Goal: Complete application form: Complete application form

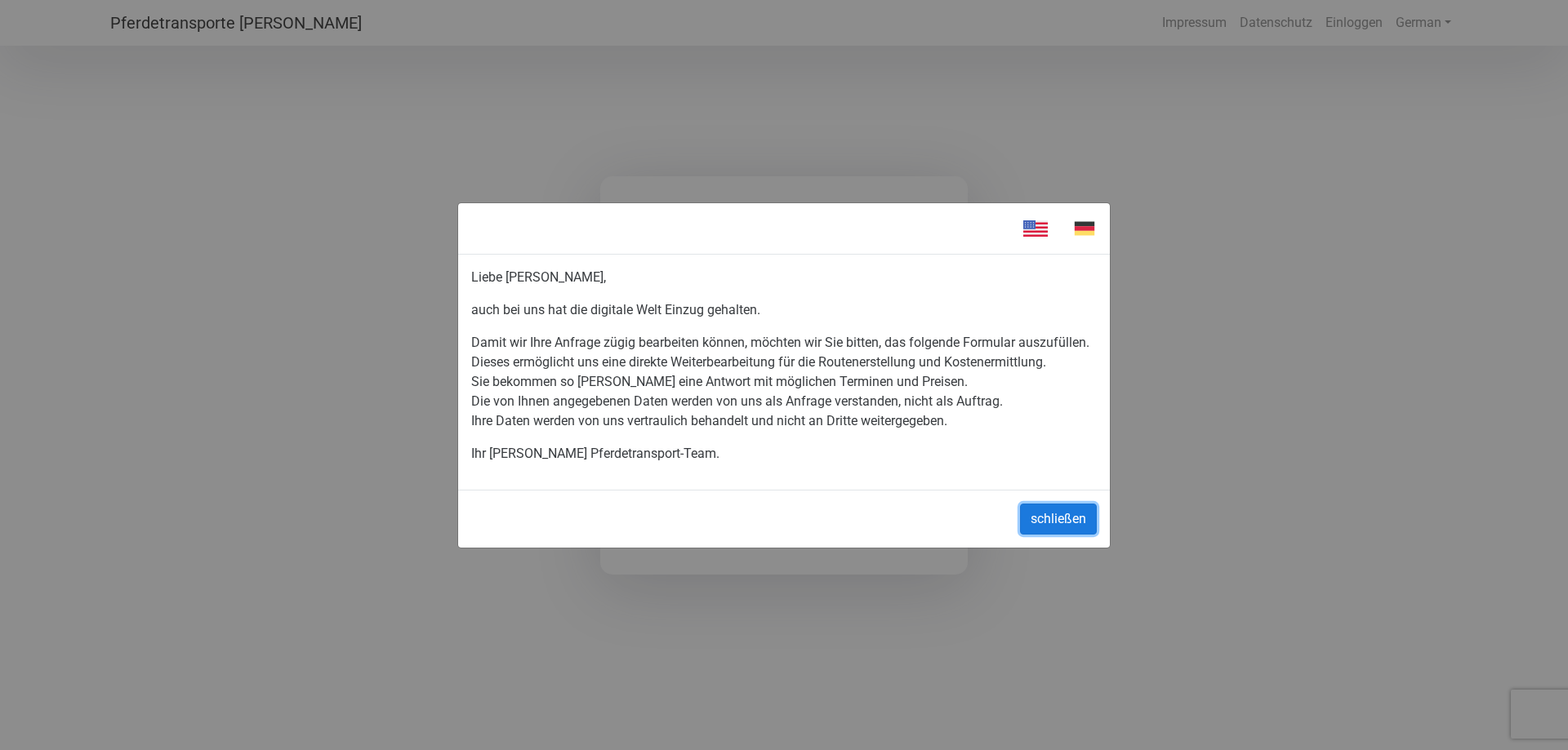
click at [1051, 512] on button "schließen" at bounding box center [1058, 519] width 77 height 31
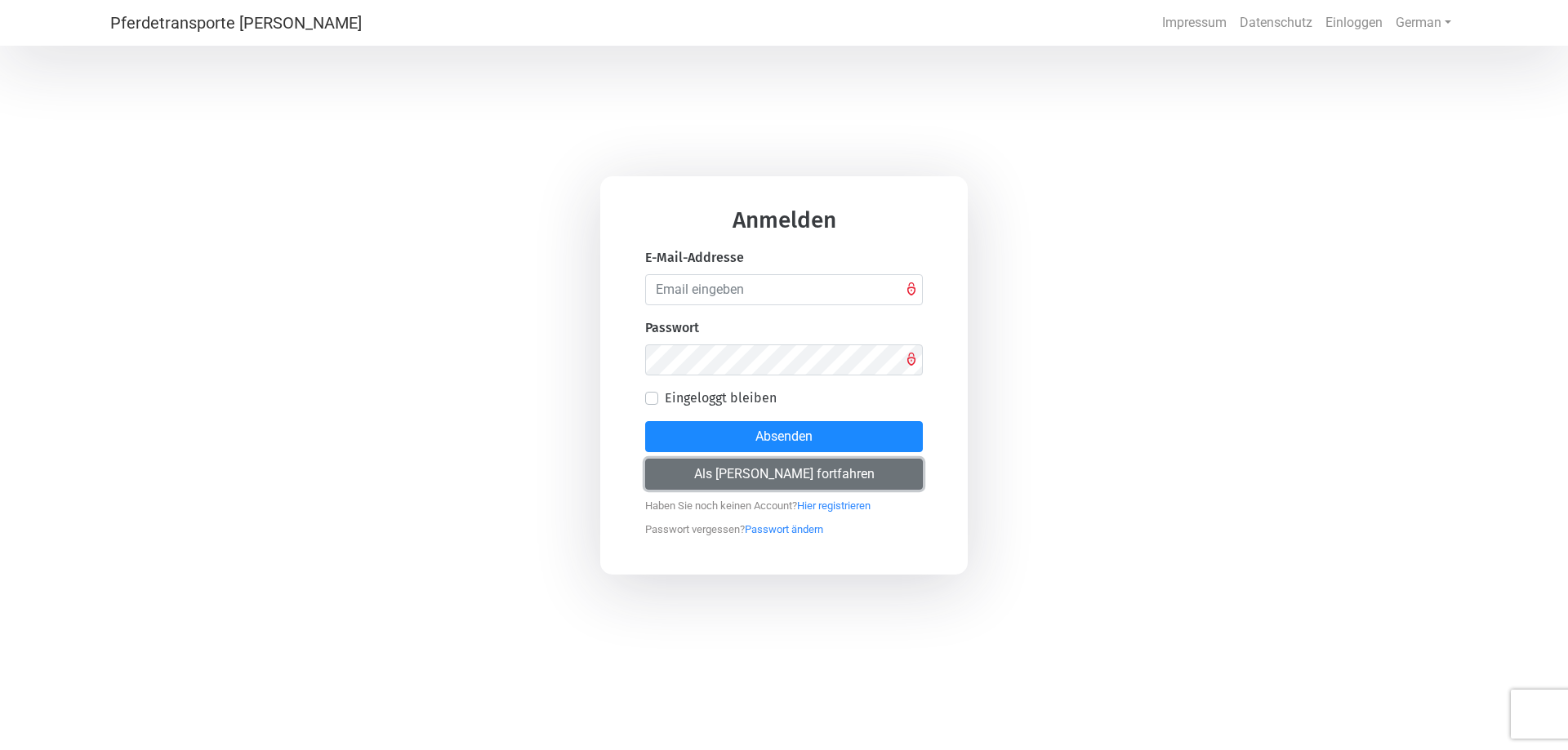
click at [818, 482] on button "Als [PERSON_NAME] fortfahren" at bounding box center [784, 474] width 278 height 31
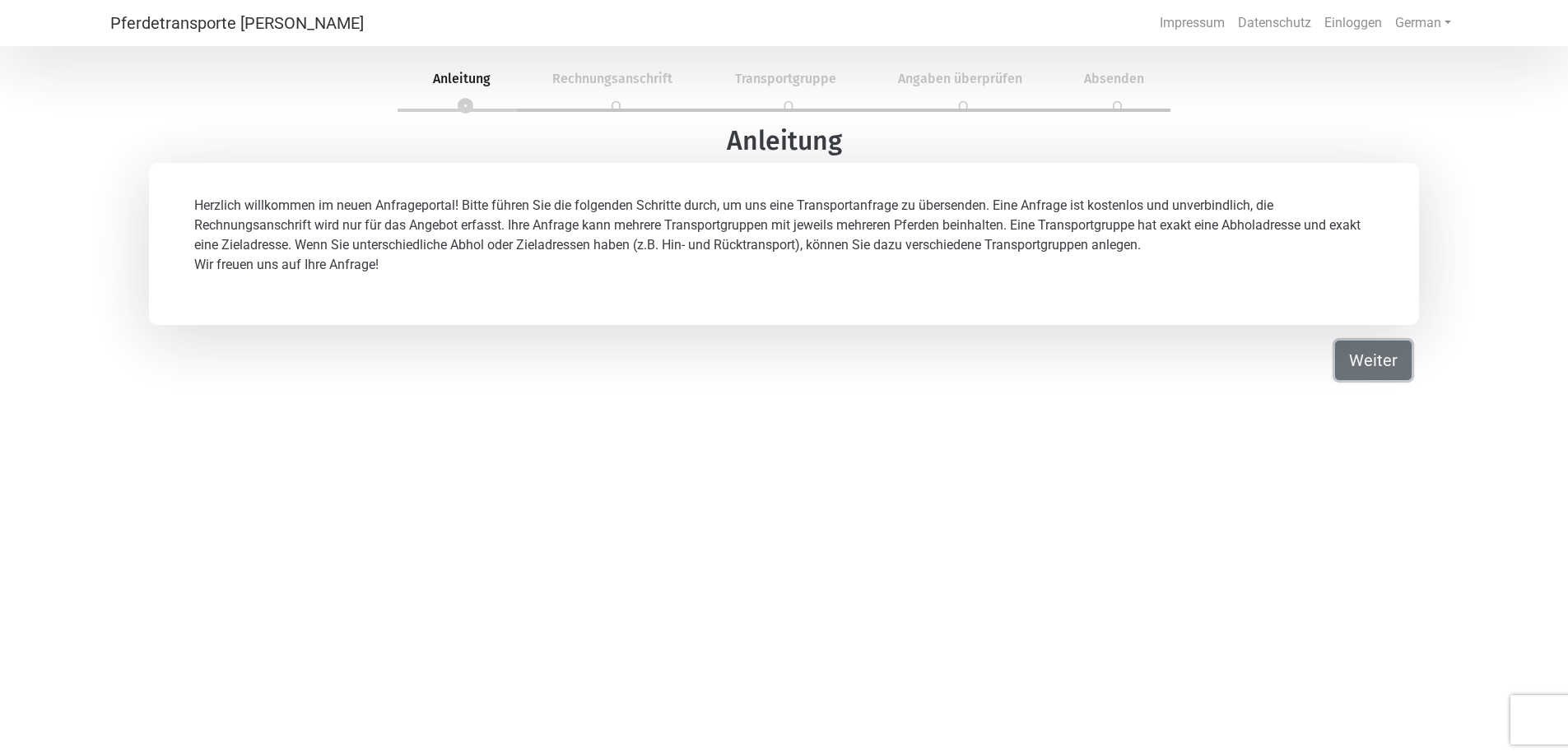
click at [1371, 365] on button "Weiter" at bounding box center [1373, 360] width 76 height 40
select select "DE"
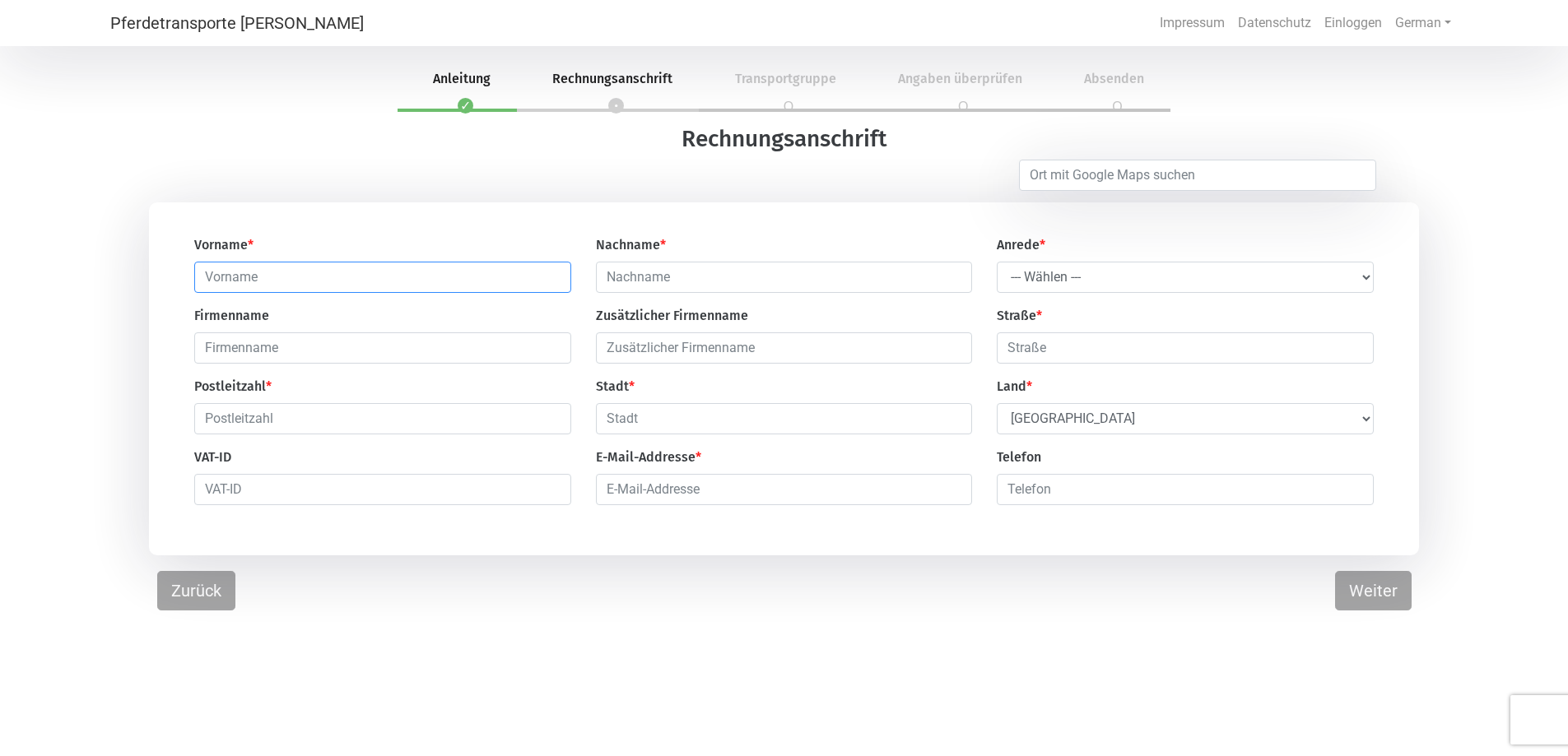
click at [376, 282] on input "text" at bounding box center [382, 277] width 377 height 32
type input "[PERSON_NAME]"
click at [1150, 287] on select "--- Wählen --- [PERSON_NAME] Frau" at bounding box center [1185, 277] width 377 height 32
select select "Ms."
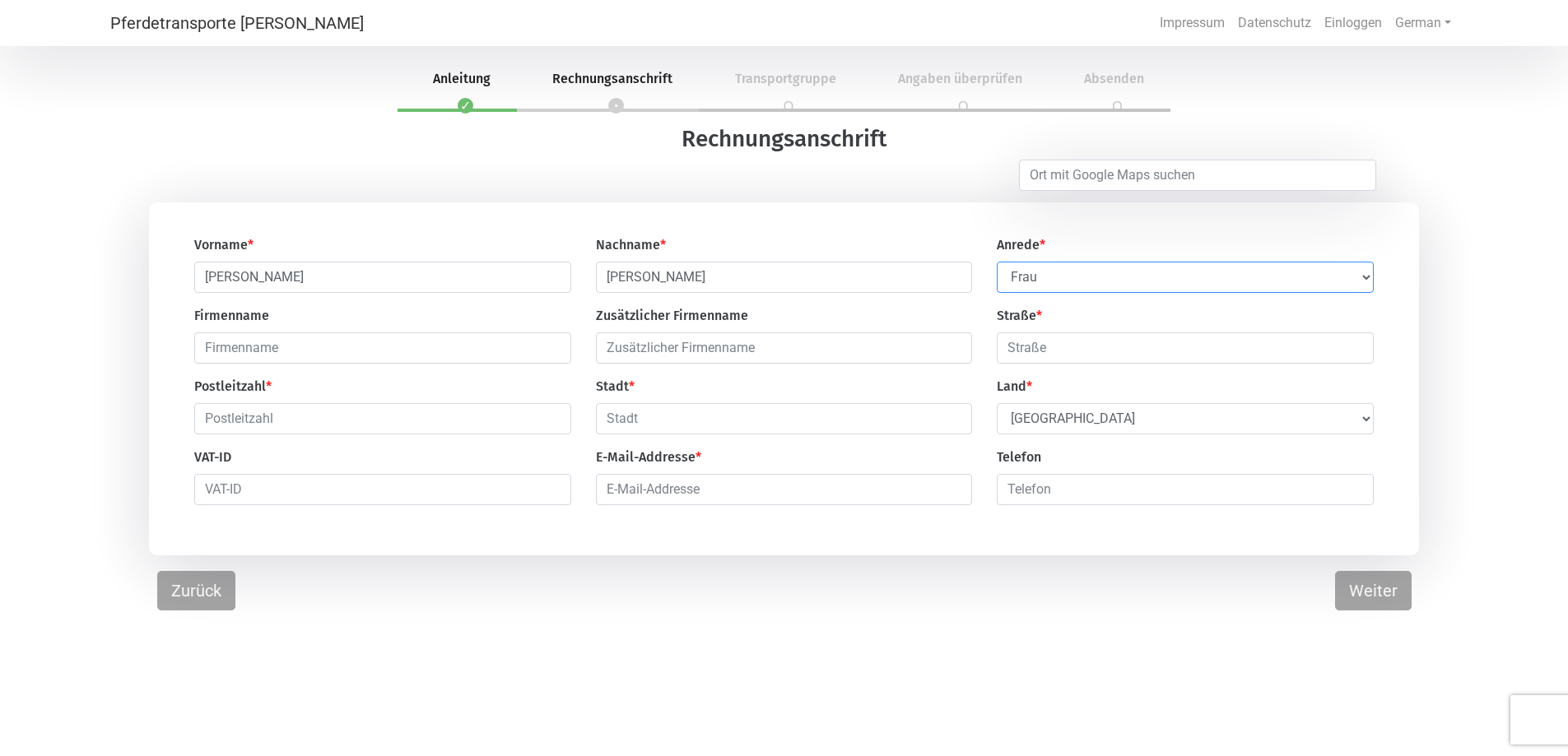
click at [997, 262] on select "--- Wählen --- [PERSON_NAME] Frau" at bounding box center [1185, 277] width 377 height 32
click at [462, 353] on input "text" at bounding box center [382, 348] width 377 height 32
type input "Der Andershof"
type input "nicht wie gewohnt - sondern wie gebraucht"
type input "Sankt [PERSON_NAME] 1b"
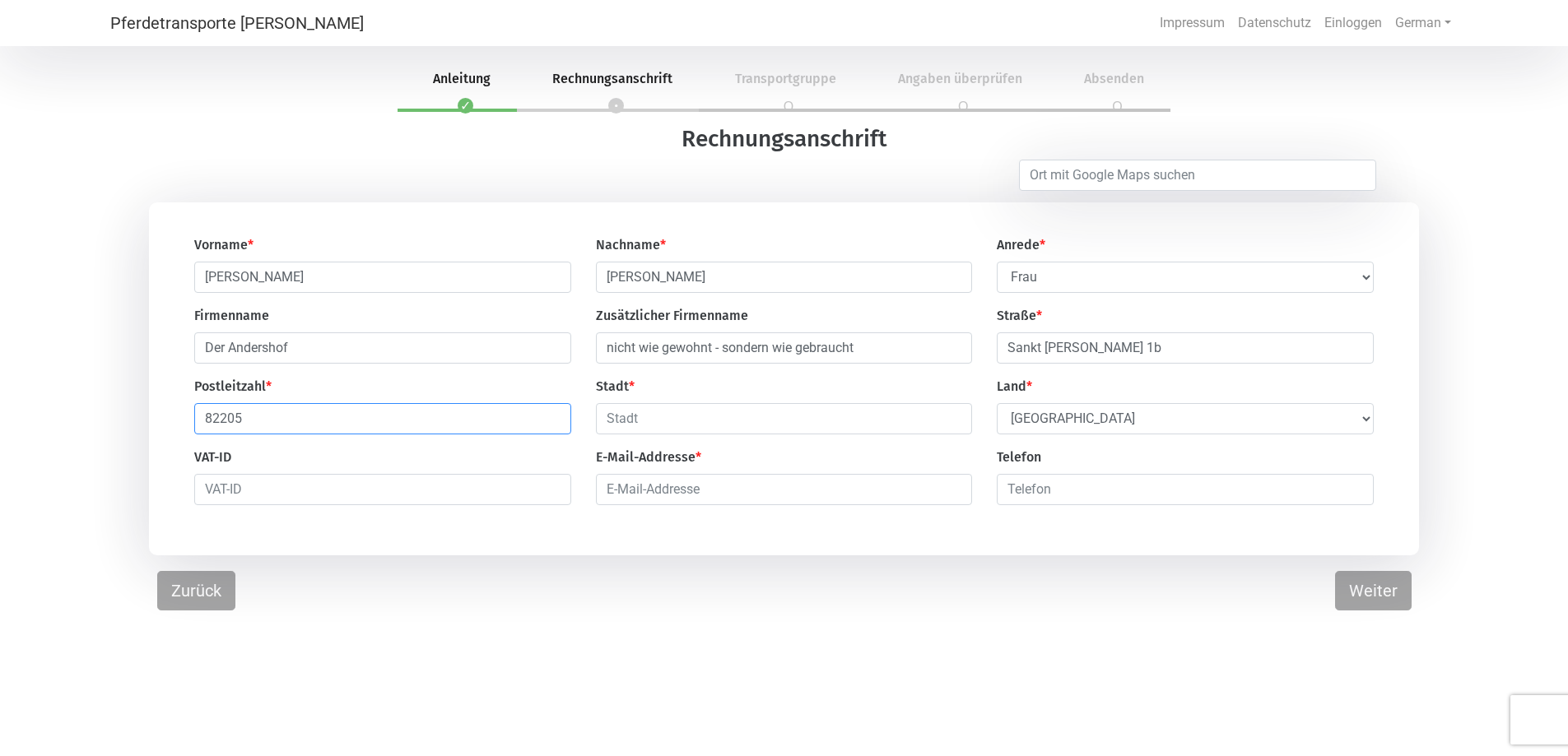
type input "82205"
type input "Gilching"
type input "[PERSON_NAME][EMAIL_ADDRESS][PERSON_NAME][DOMAIN_NAME]"
type input "0171"
click at [1342, 594] on button "Weiter" at bounding box center [1373, 591] width 76 height 40
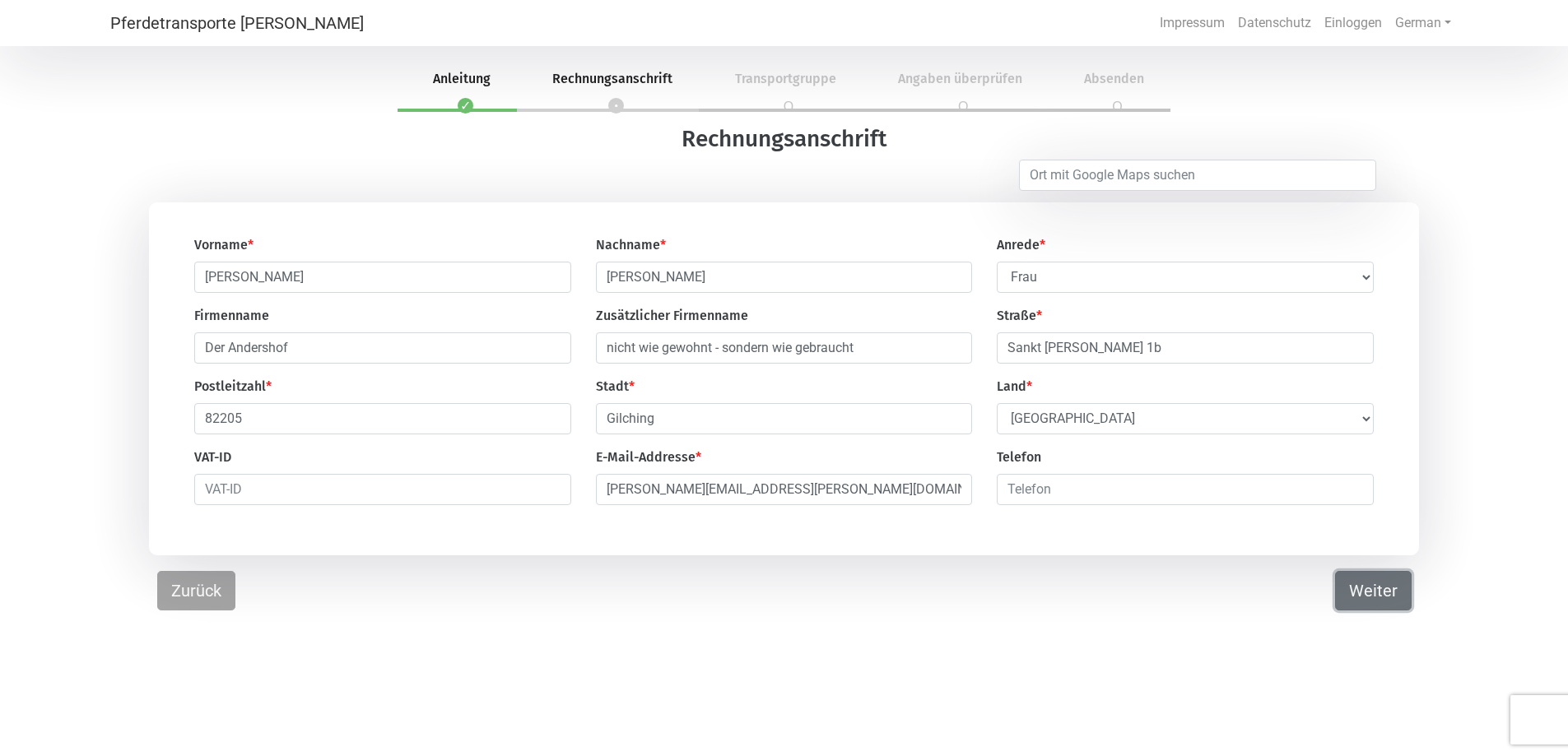
select select "DE"
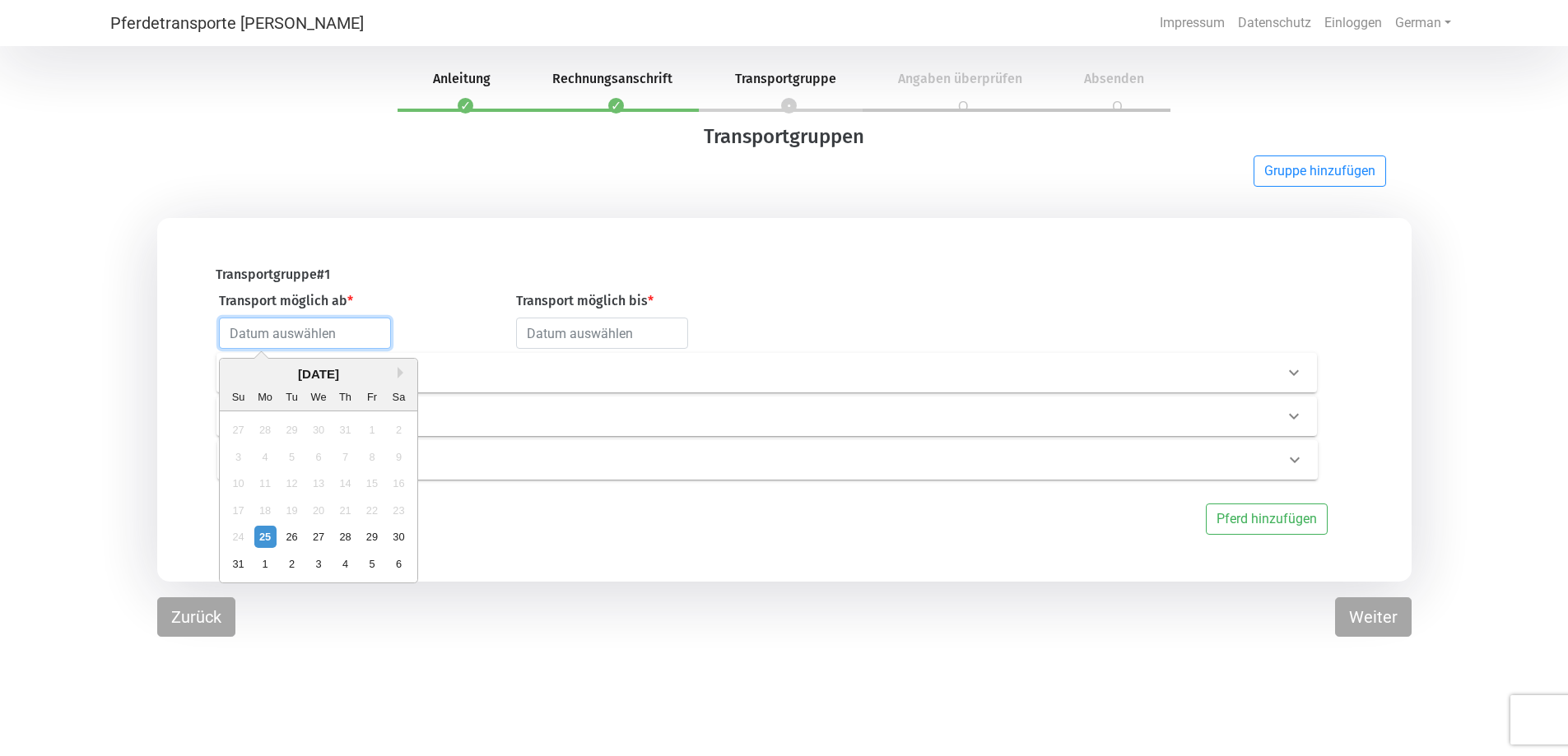
click at [353, 334] on input "text" at bounding box center [305, 333] width 172 height 32
click at [399, 377] on button "Next Month" at bounding box center [404, 373] width 12 height 12
click at [242, 452] on div "5" at bounding box center [239, 457] width 22 height 22
type input "[DATE]"
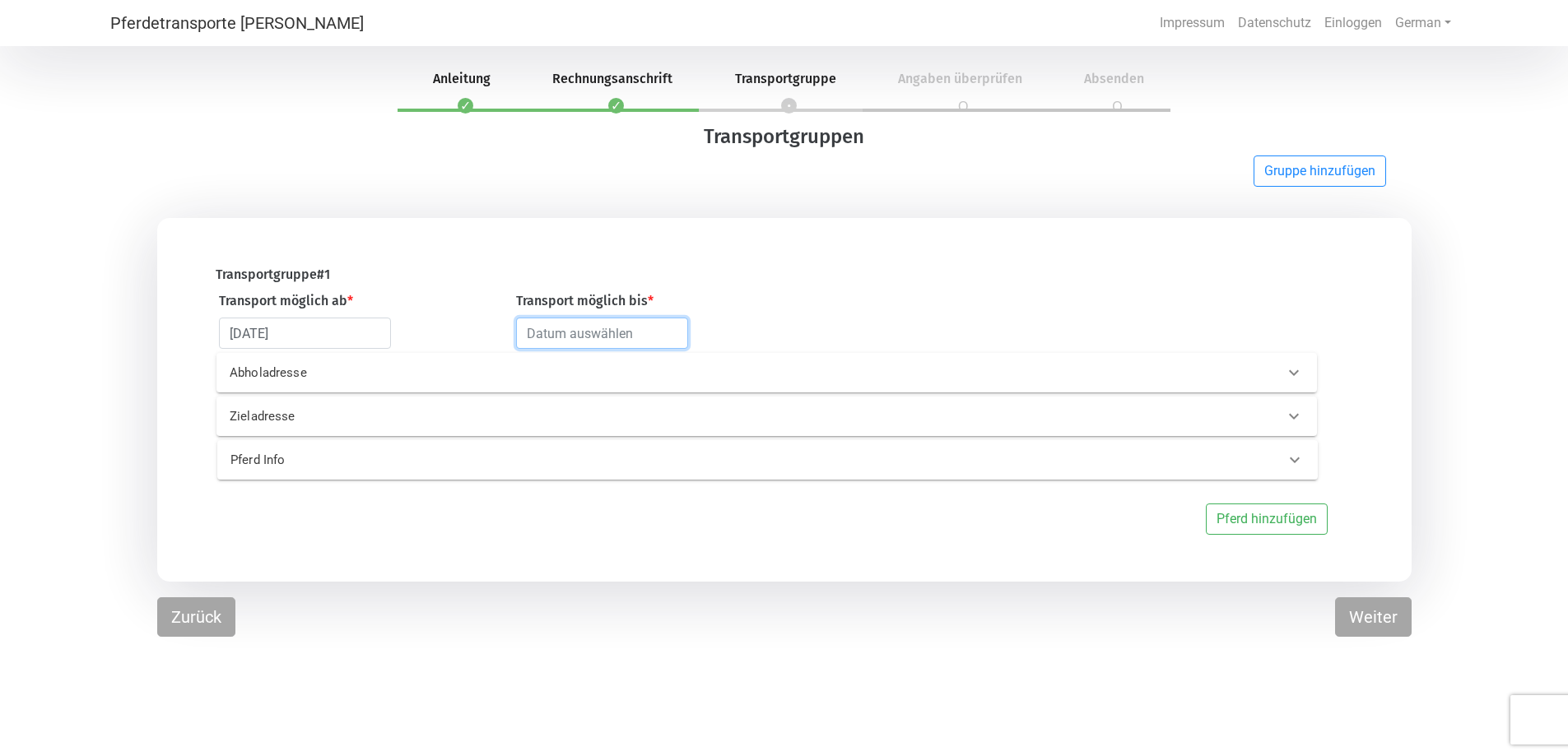
click at [642, 327] on input "text" at bounding box center [602, 333] width 172 height 32
click at [697, 375] on button "Next Month" at bounding box center [701, 373] width 12 height 12
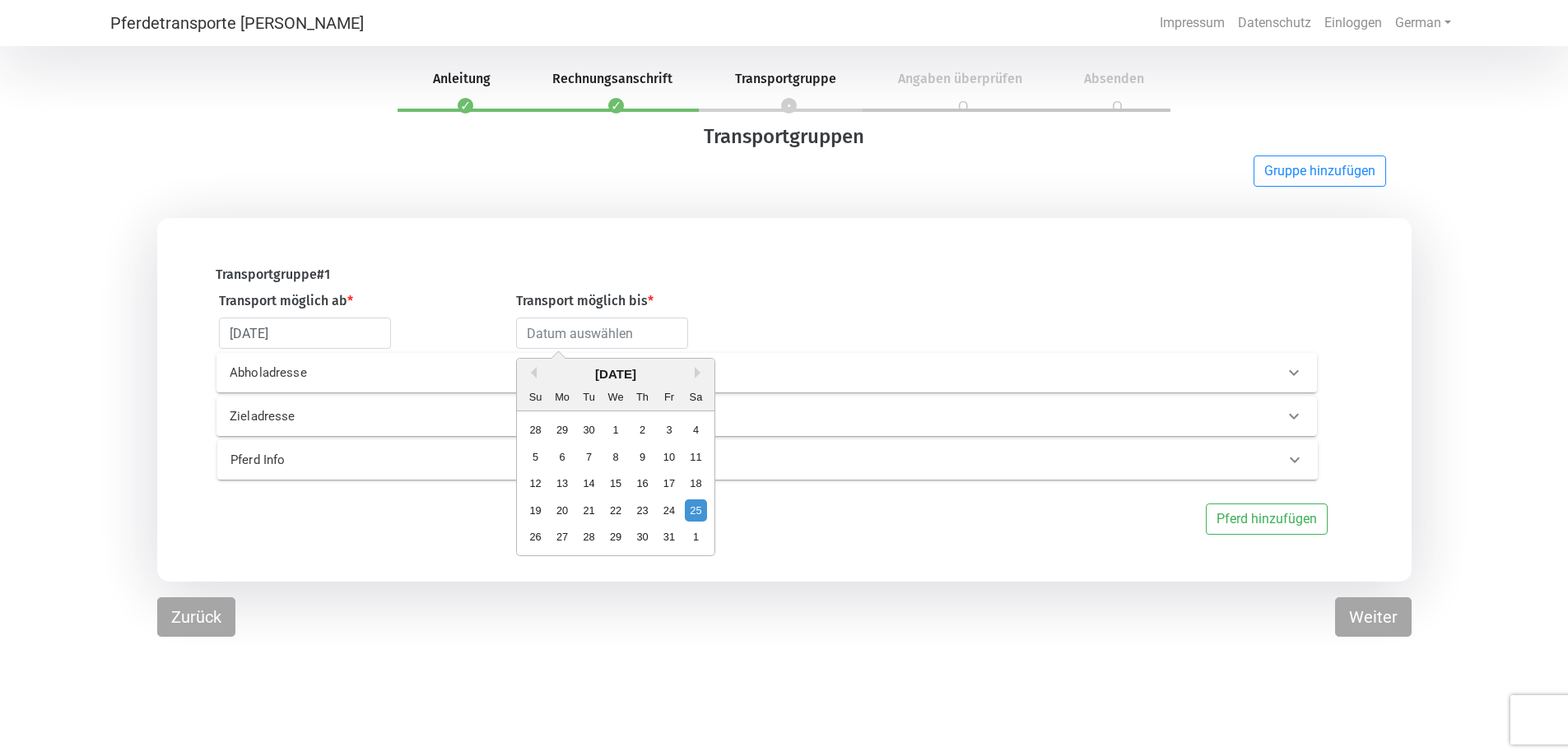
click at [670, 485] on div "17" at bounding box center [669, 483] width 22 height 22
type input "[DATE]"
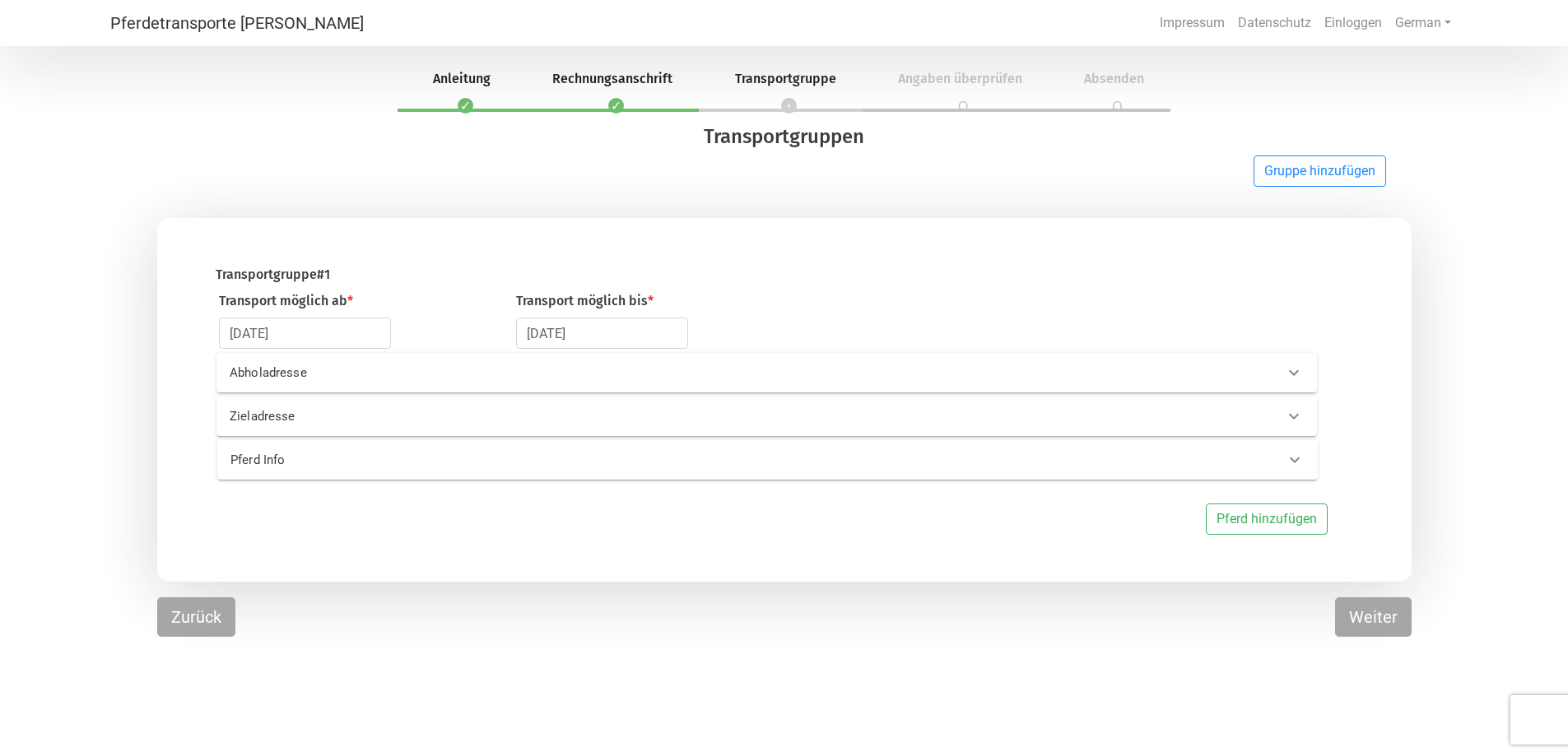
click at [393, 376] on p "Abholadresse" at bounding box center [478, 373] width 497 height 19
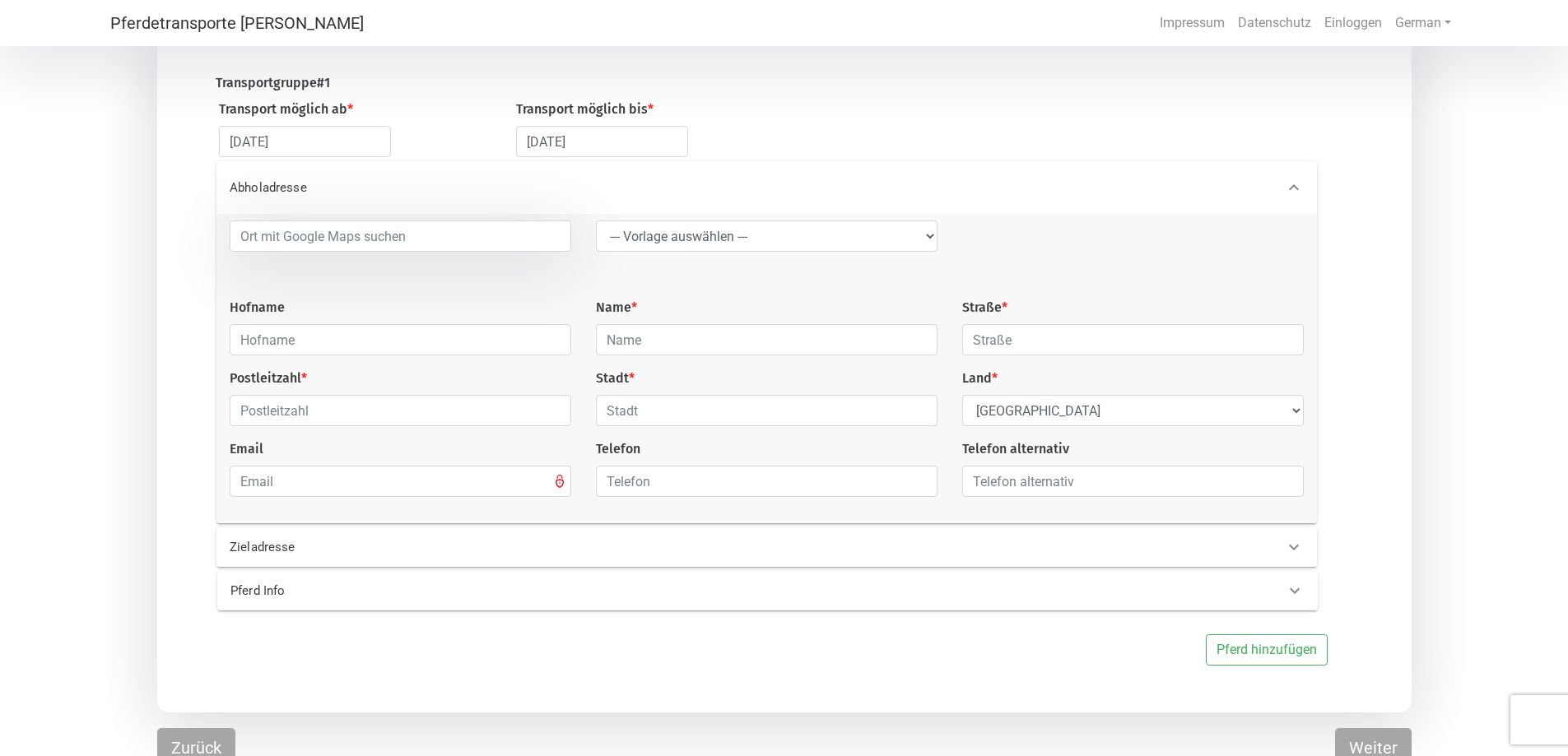
scroll to position [208, 0]
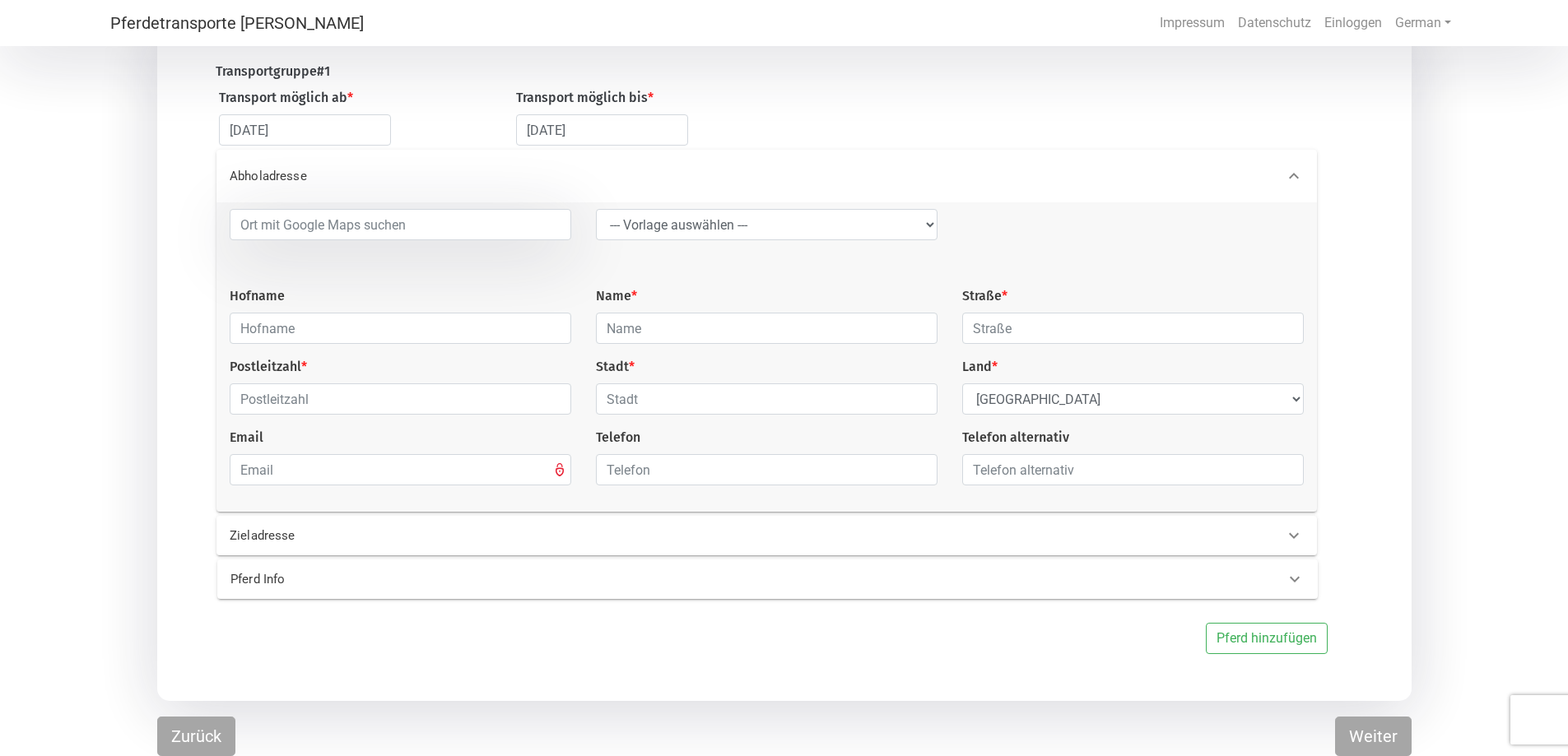
click at [354, 535] on p "Zieladresse" at bounding box center [478, 535] width 497 height 19
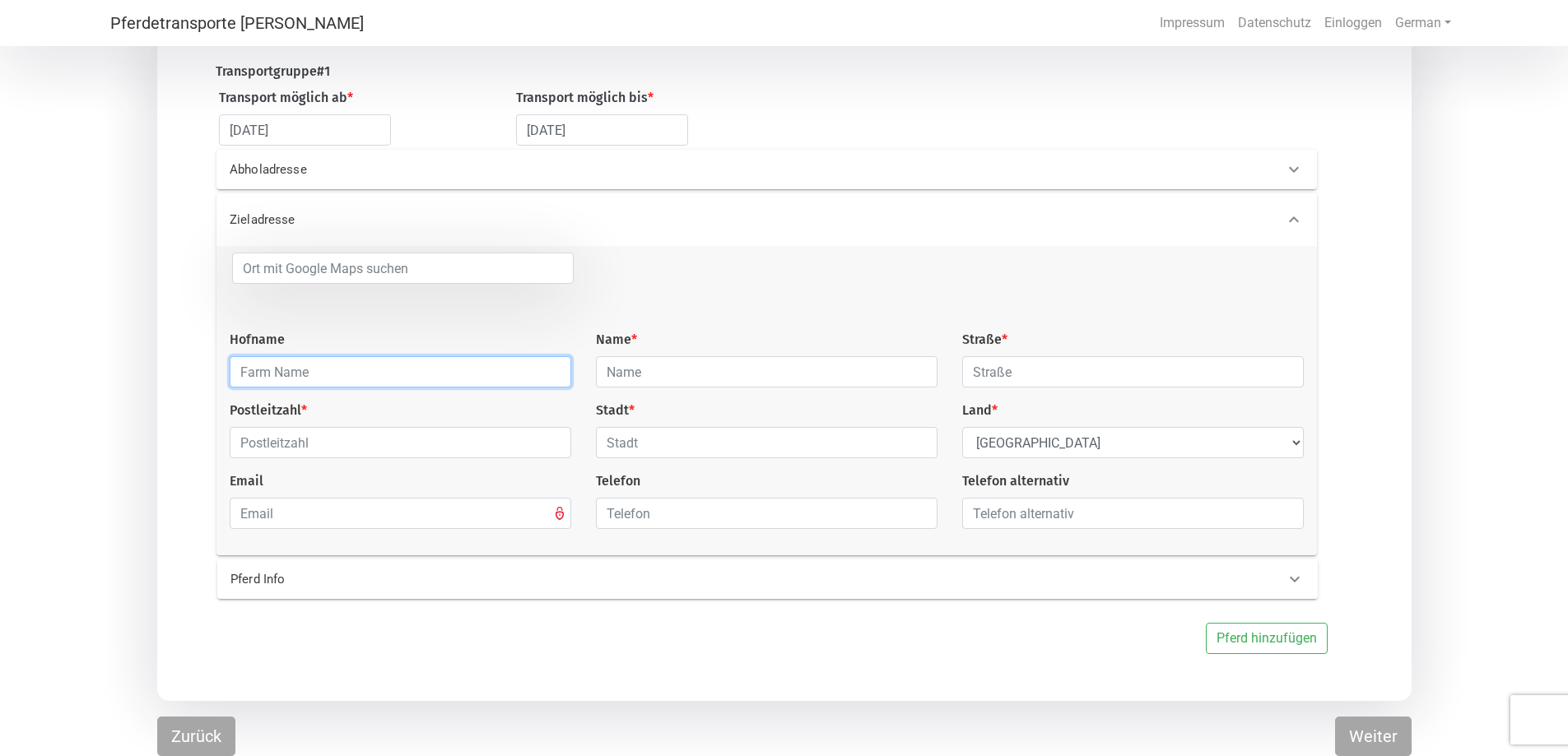
click at [282, 374] on input "text" at bounding box center [400, 372] width 342 height 32
type input "Der Andershof"
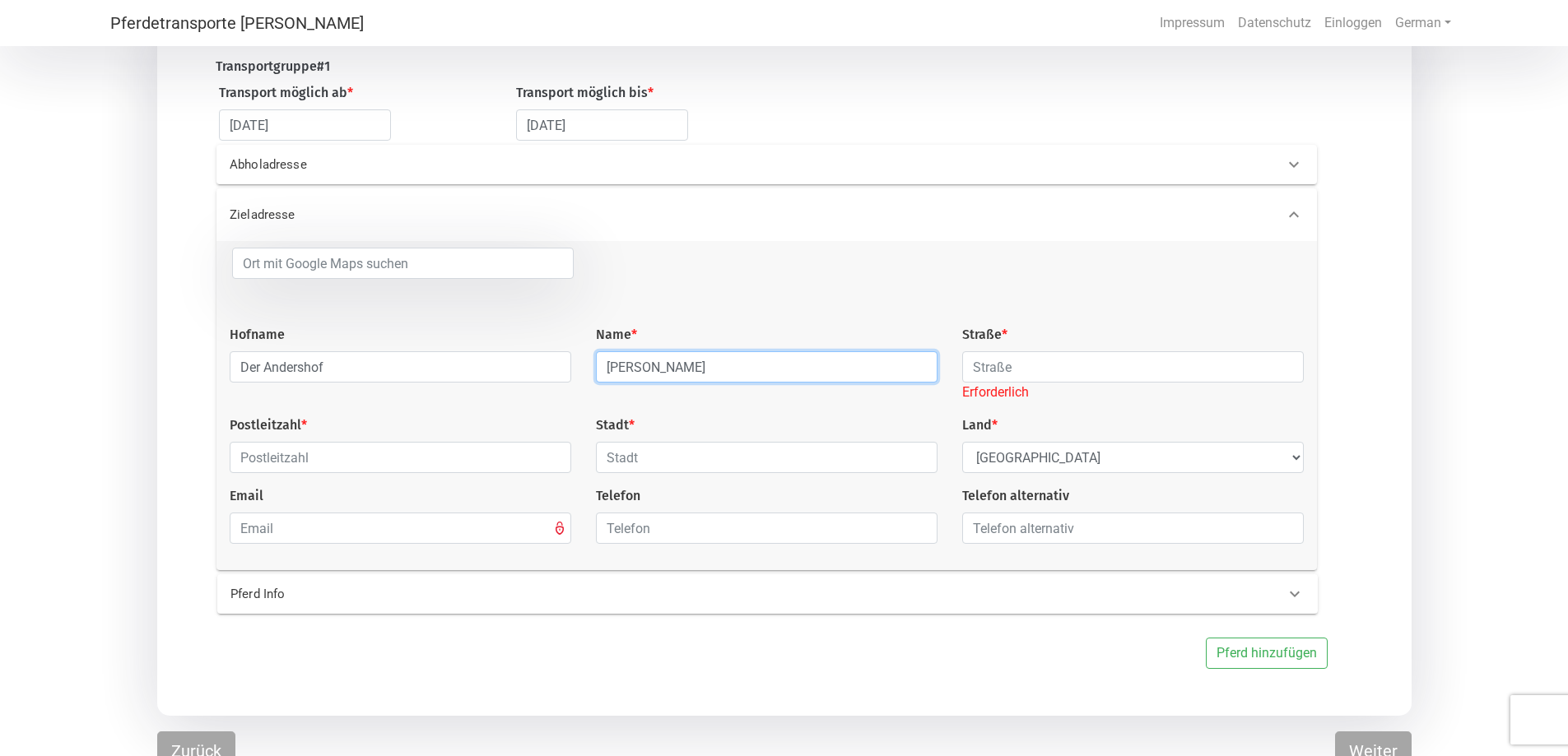
click at [844, 374] on input "[PERSON_NAME]" at bounding box center [766, 367] width 342 height 32
type input "[PERSON_NAME]"
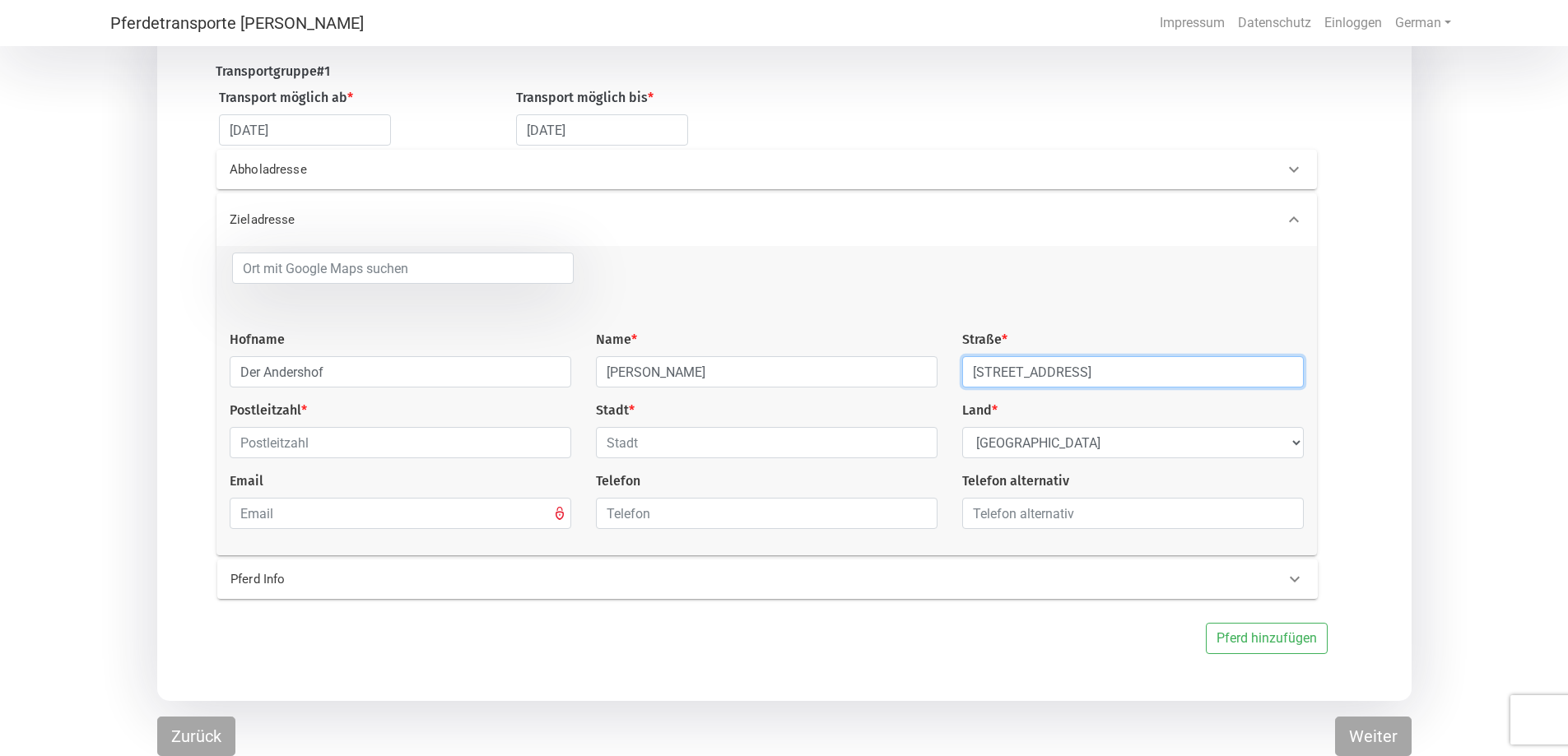
type input "[STREET_ADDRESS]"
type input "24392"
type input "Süderbrarup"
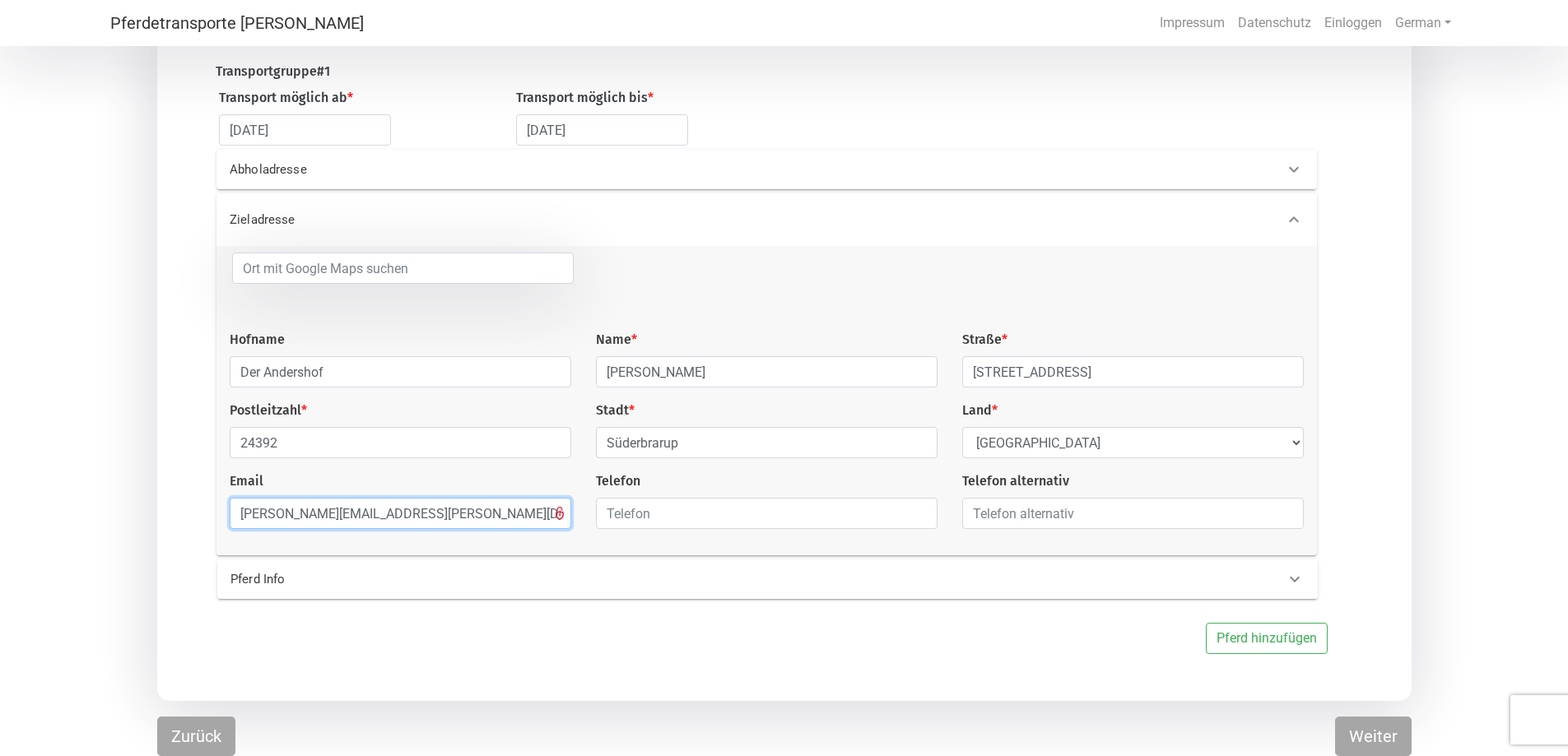
type input "[PERSON_NAME][EMAIL_ADDRESS][PERSON_NAME][DOMAIN_NAME]"
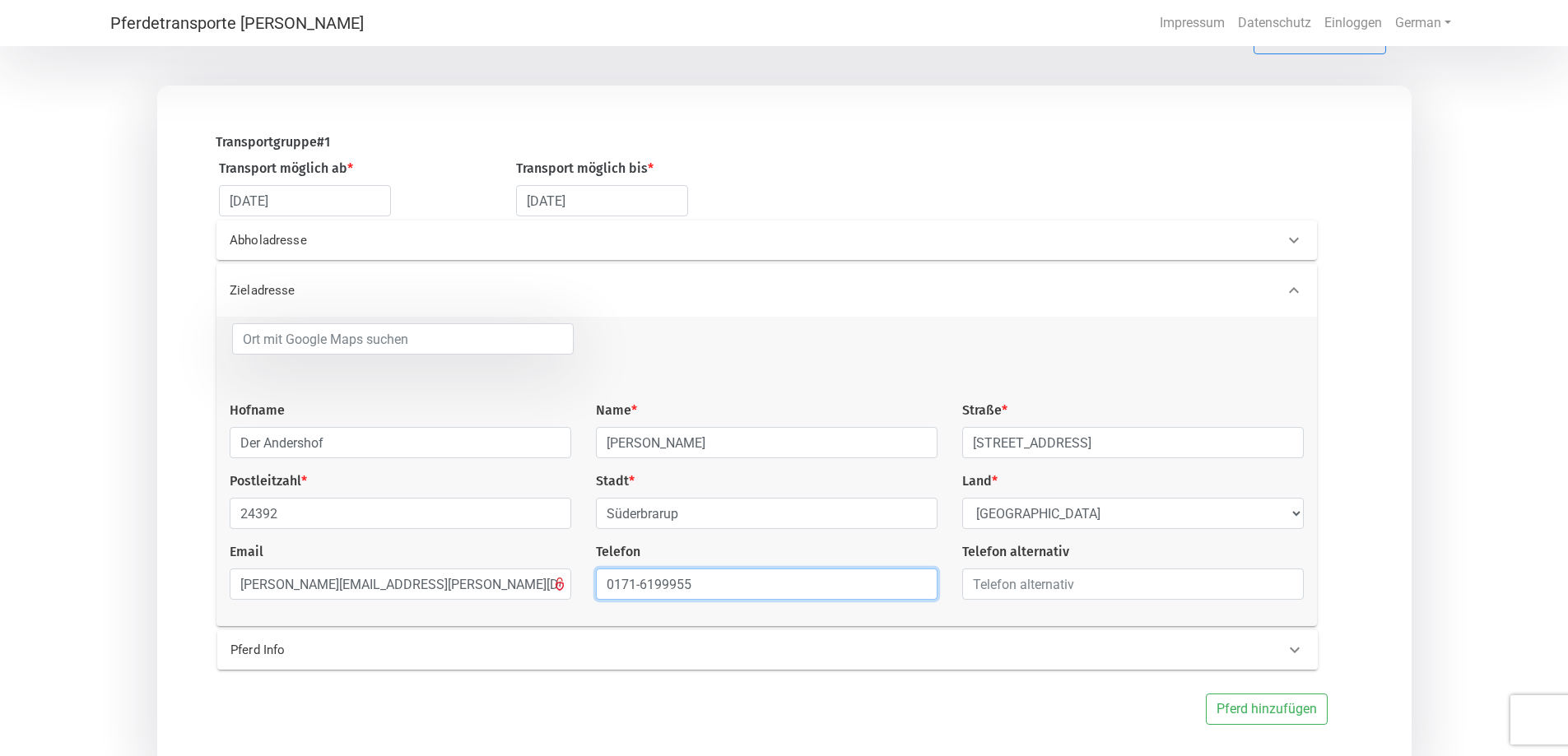
scroll to position [0, 0]
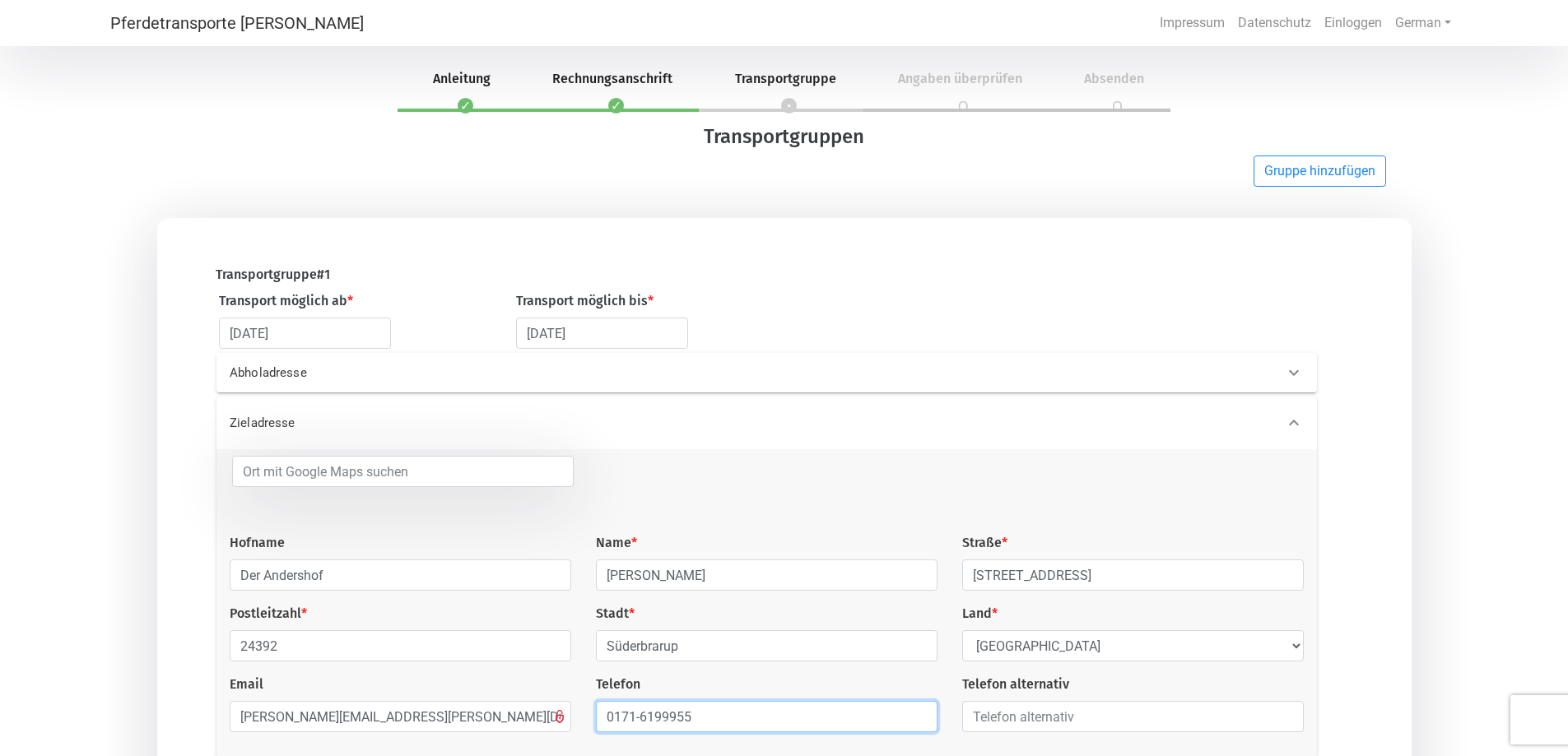
type input "0171-6199955"
click at [306, 378] on p "Abholadresse" at bounding box center [478, 373] width 497 height 19
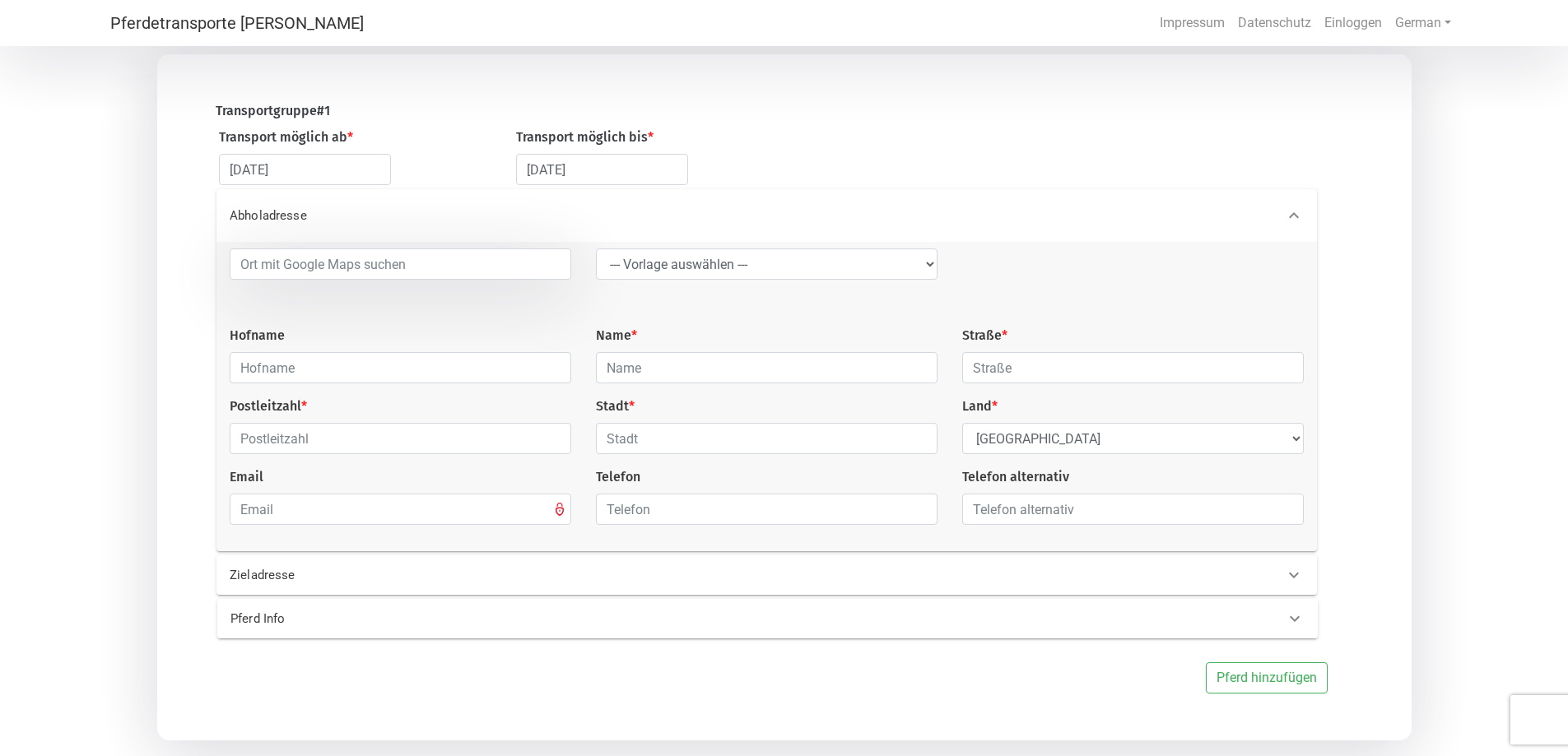
scroll to position [164, 0]
click at [332, 375] on input "text" at bounding box center [400, 367] width 342 height 32
type input "A"
type input "Kitzbühler Alpen"
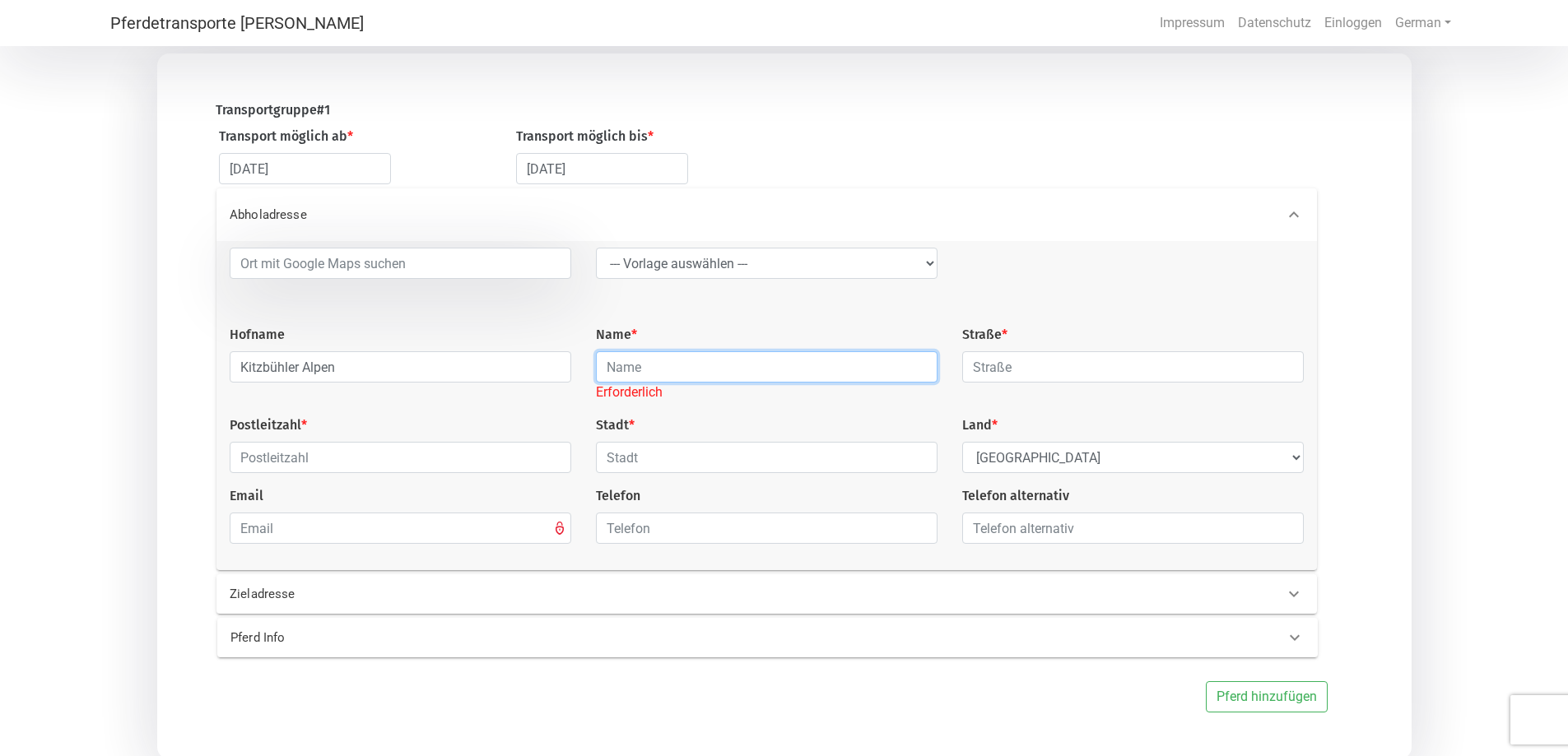
click at [770, 380] on input "text" at bounding box center [766, 367] width 342 height 32
type input "[PERSON_NAME]"
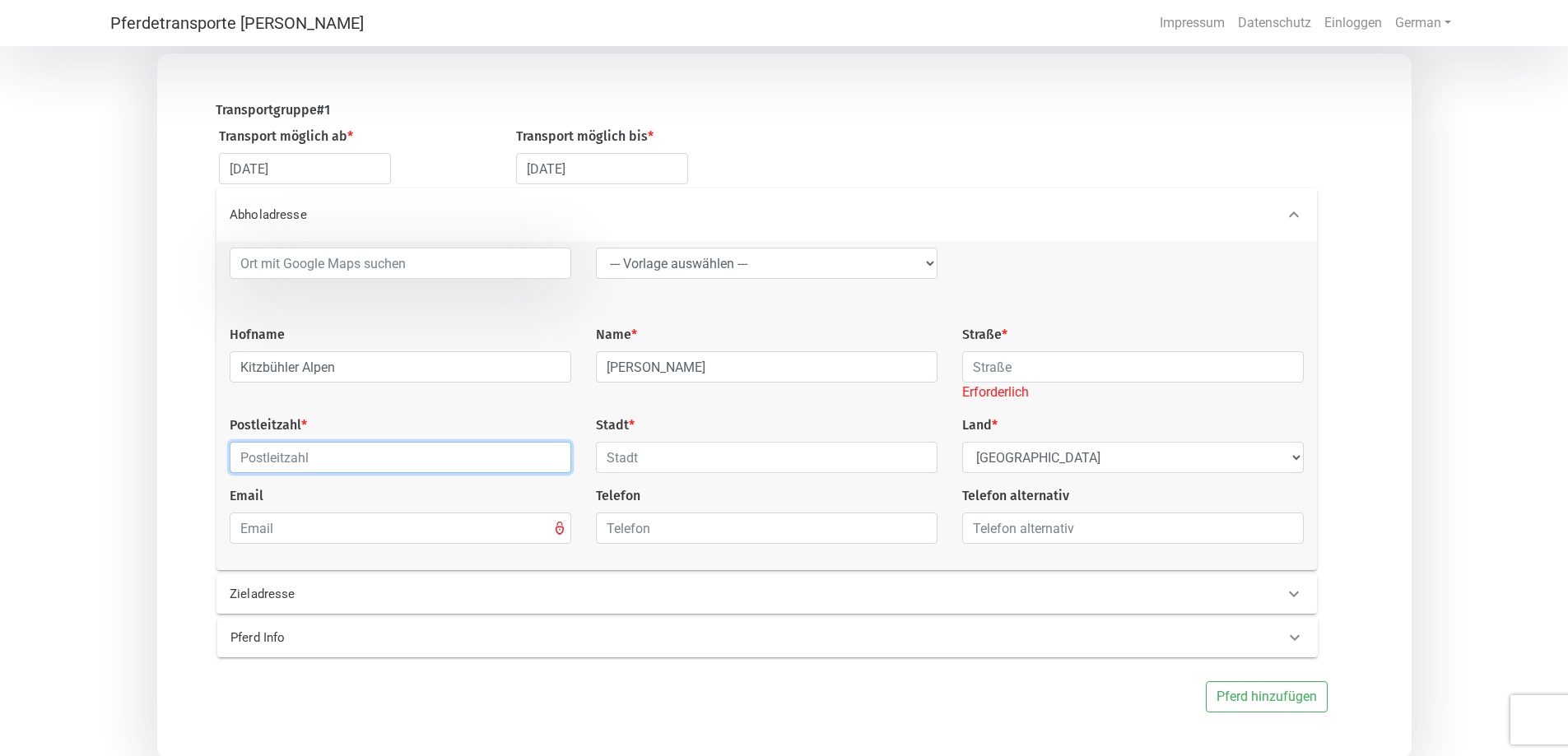
click at [393, 462] on input "text" at bounding box center [400, 458] width 342 height 32
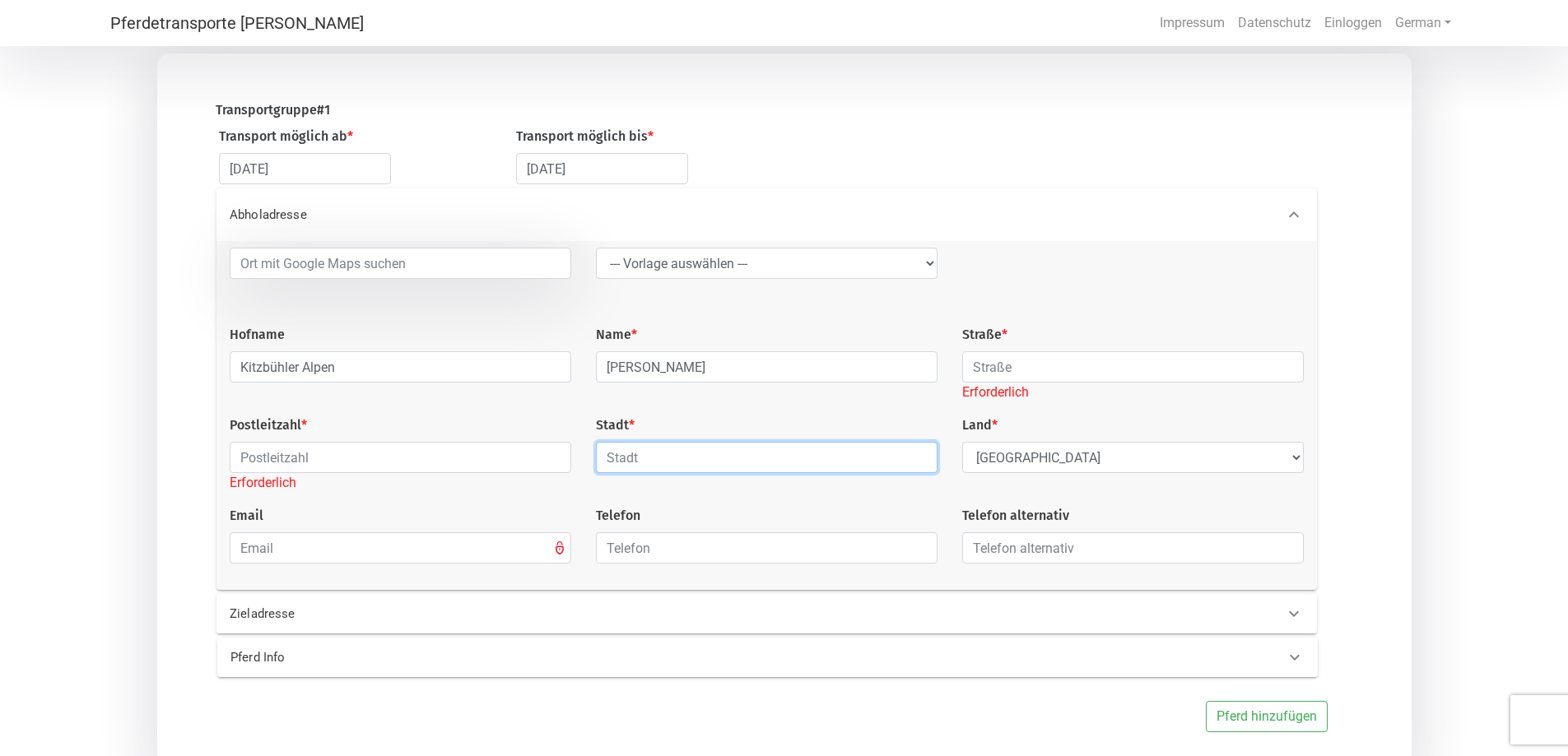
click at [823, 465] on input "text" at bounding box center [766, 458] width 342 height 32
type input "Kitzbühl"
click at [1112, 458] on select "Select Country [GEOGRAPHIC_DATA] [GEOGRAPHIC_DATA] [GEOGRAPHIC_DATA] [GEOGRAPHI…" at bounding box center [1132, 458] width 342 height 32
drag, startPoint x: 1176, startPoint y: 471, endPoint x: 1180, endPoint y: 461, distance: 10.8
click at [1175, 467] on select "Select Country [GEOGRAPHIC_DATA] [GEOGRAPHIC_DATA] [GEOGRAPHIC_DATA] [GEOGRAPHI…" at bounding box center [1132, 458] width 342 height 32
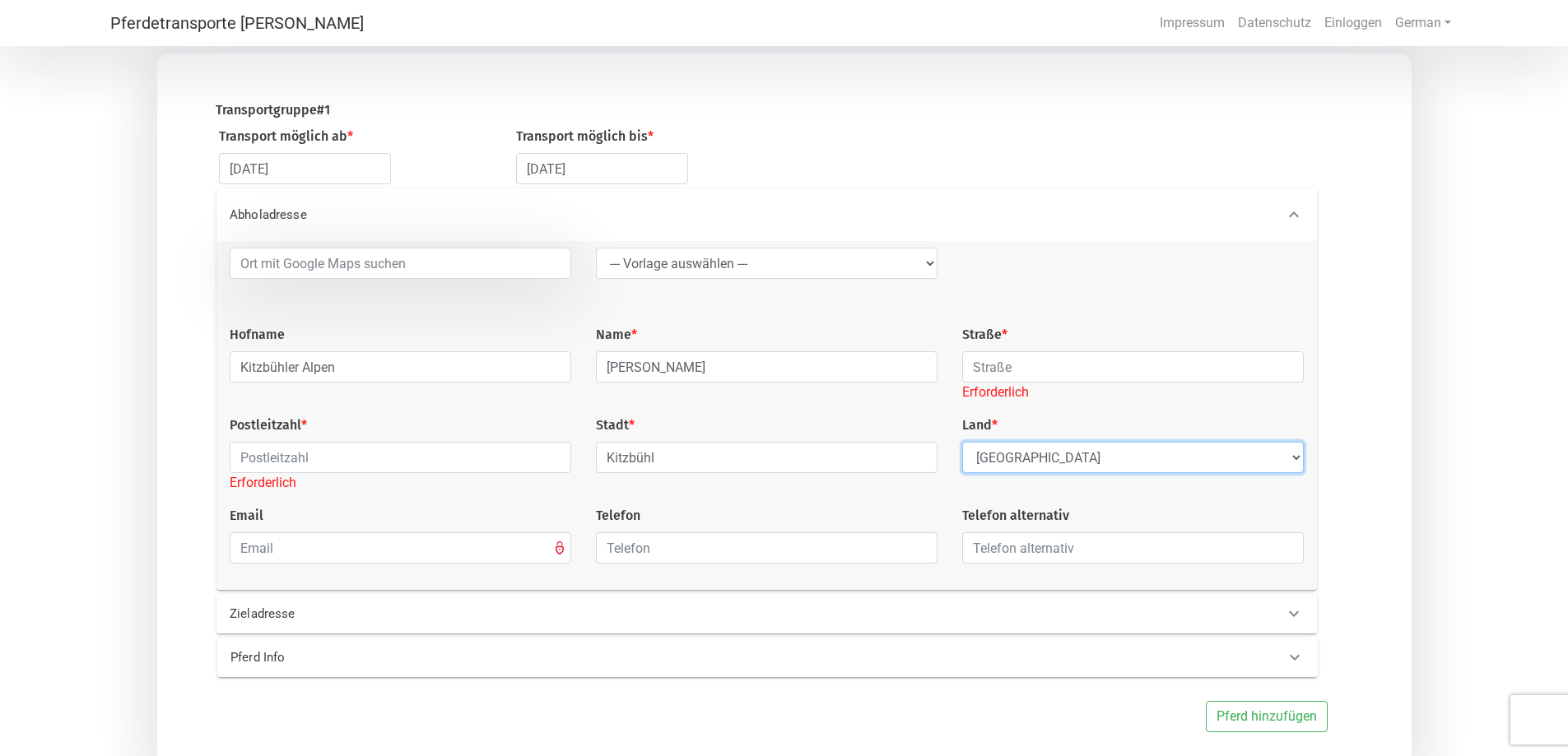
select select "AT"
click at [962, 446] on select "Select Country [GEOGRAPHIC_DATA] [GEOGRAPHIC_DATA] [GEOGRAPHIC_DATA] [GEOGRAPHI…" at bounding box center [1132, 458] width 342 height 32
click at [381, 457] on input "text" at bounding box center [400, 458] width 342 height 32
click at [448, 466] on input "text" at bounding box center [400, 458] width 342 height 32
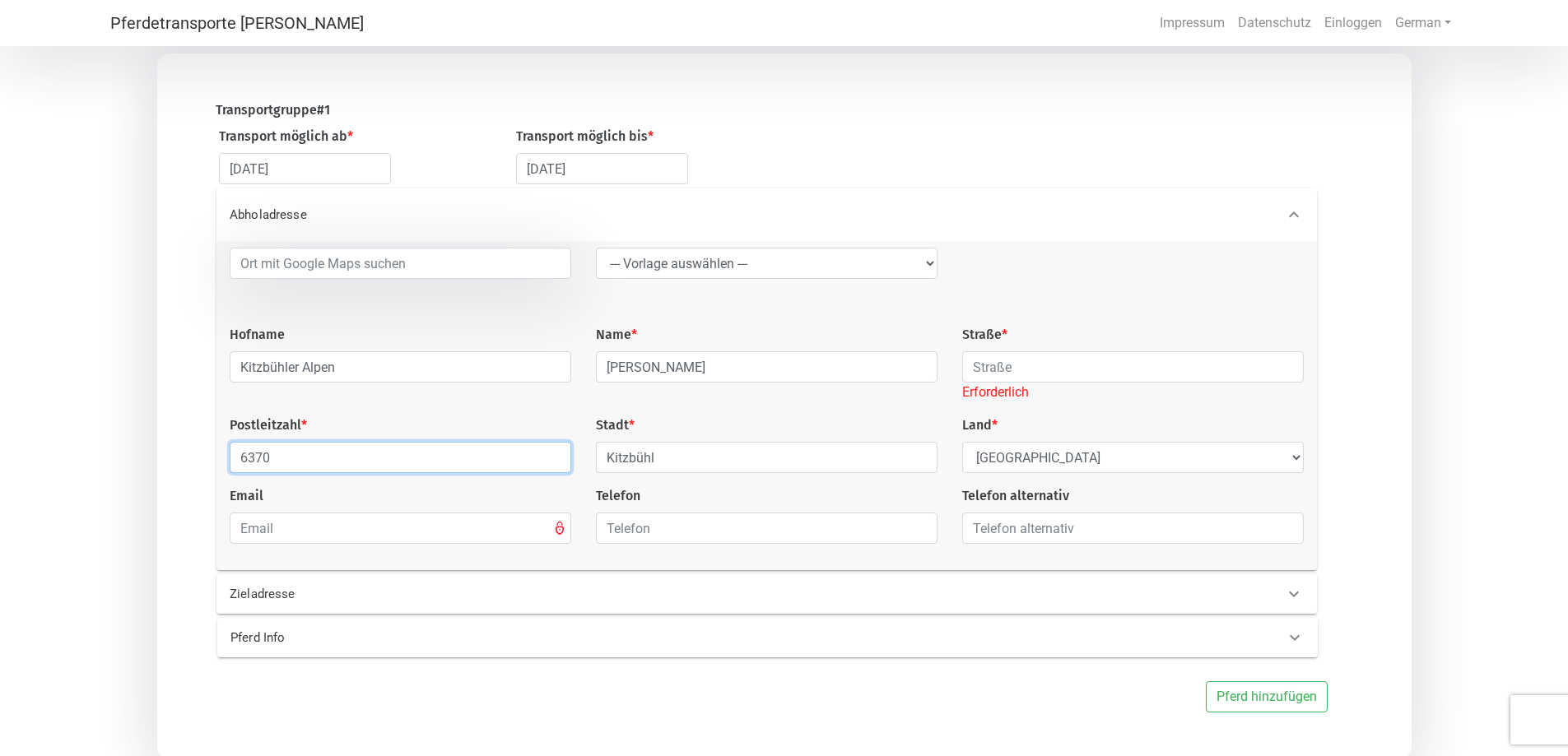
type input "6370"
click at [648, 461] on input "Kitzbühl" at bounding box center [766, 458] width 342 height 32
type input "[GEOGRAPHIC_DATA]"
click at [424, 532] on input "email" at bounding box center [400, 528] width 342 height 32
click at [678, 535] on input "text" at bounding box center [766, 528] width 342 height 32
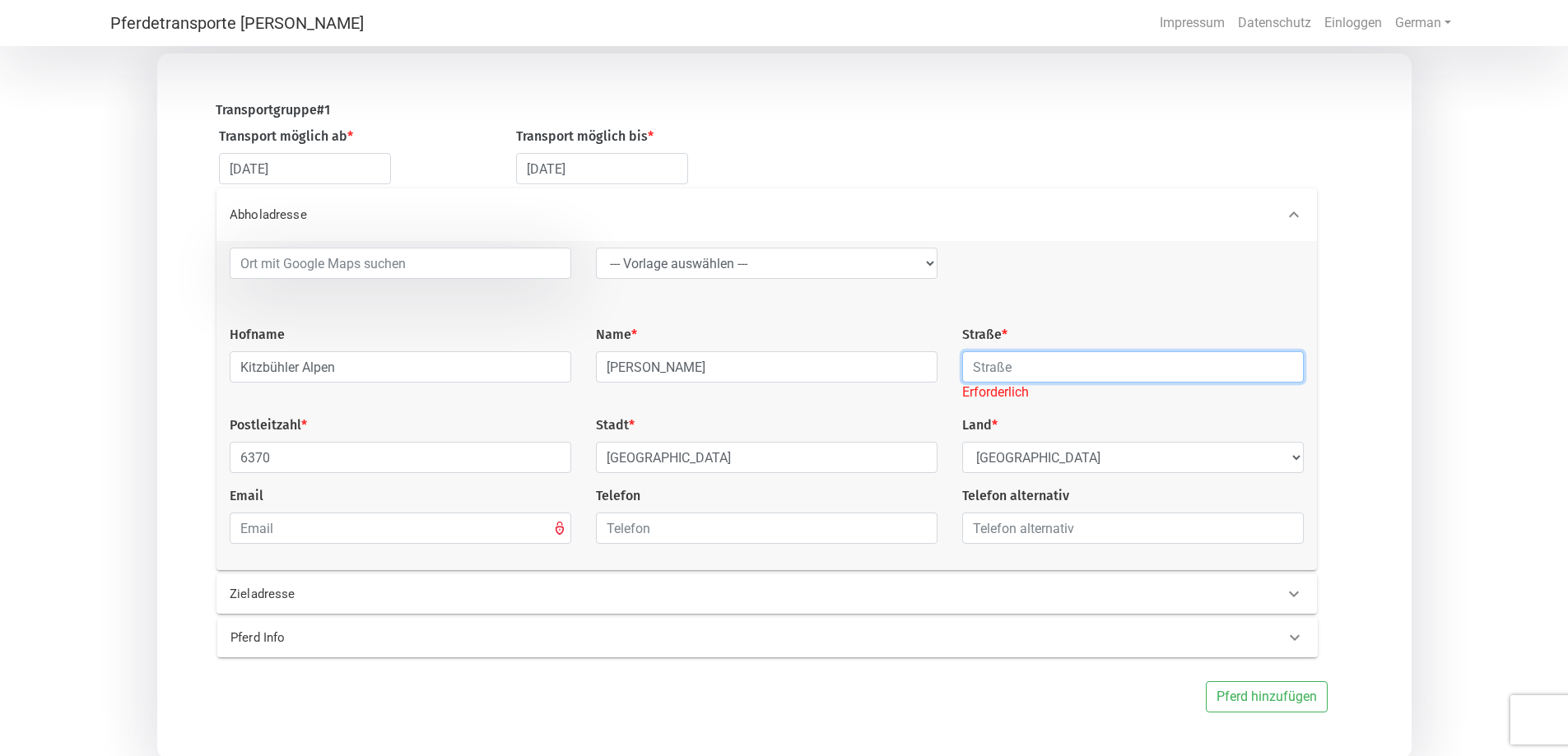
click at [982, 367] on input "text" at bounding box center [1132, 367] width 342 height 32
click at [997, 359] on input "text" at bounding box center [1132, 367] width 342 height 32
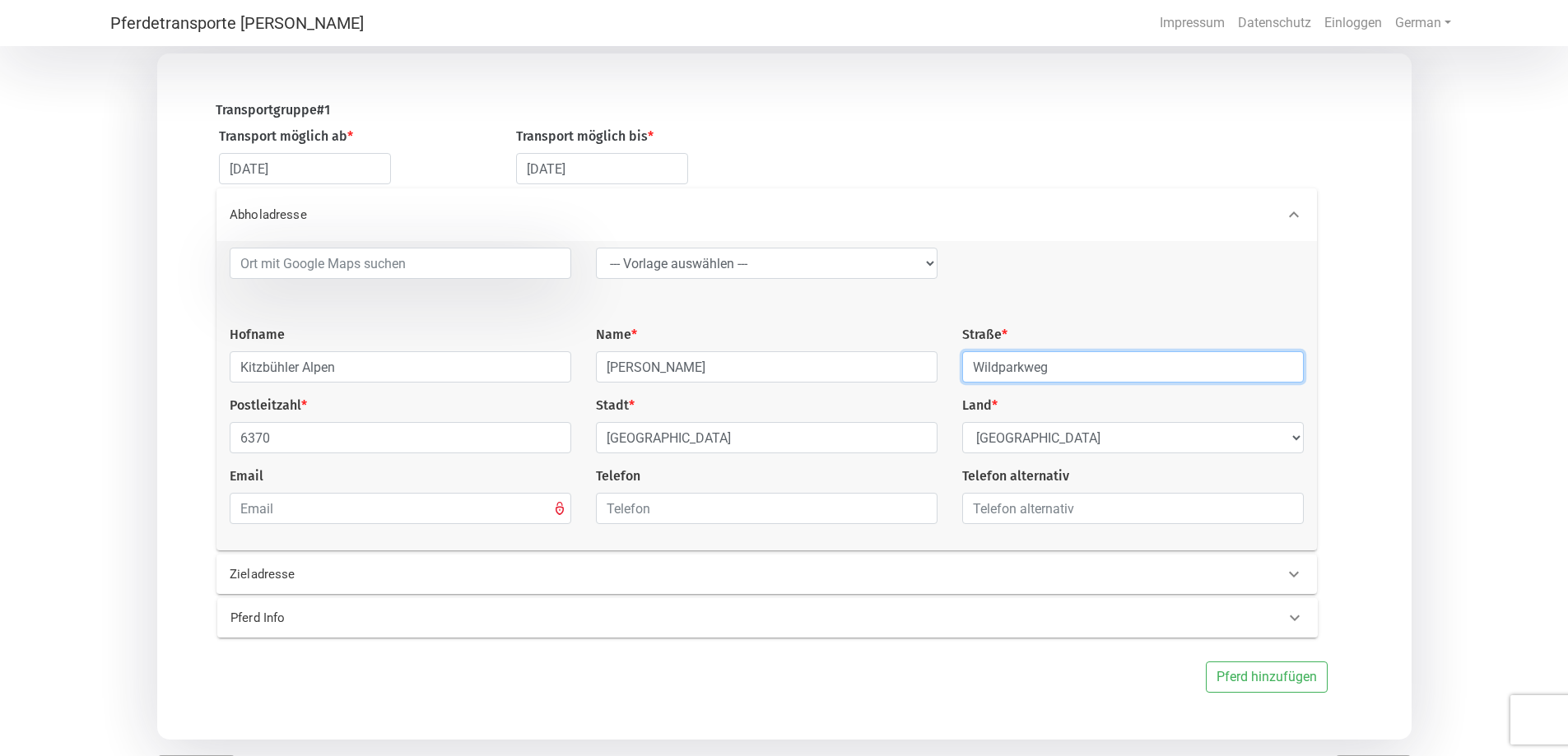
type input "Wildparkweg"
click at [549, 706] on div "Transportgruppe # 1 Transport möglich ab * [DATE] Transport möglich bis * [DATE…" at bounding box center [785, 397] width 1255 height 687
click at [388, 511] on input "email" at bounding box center [400, 509] width 342 height 32
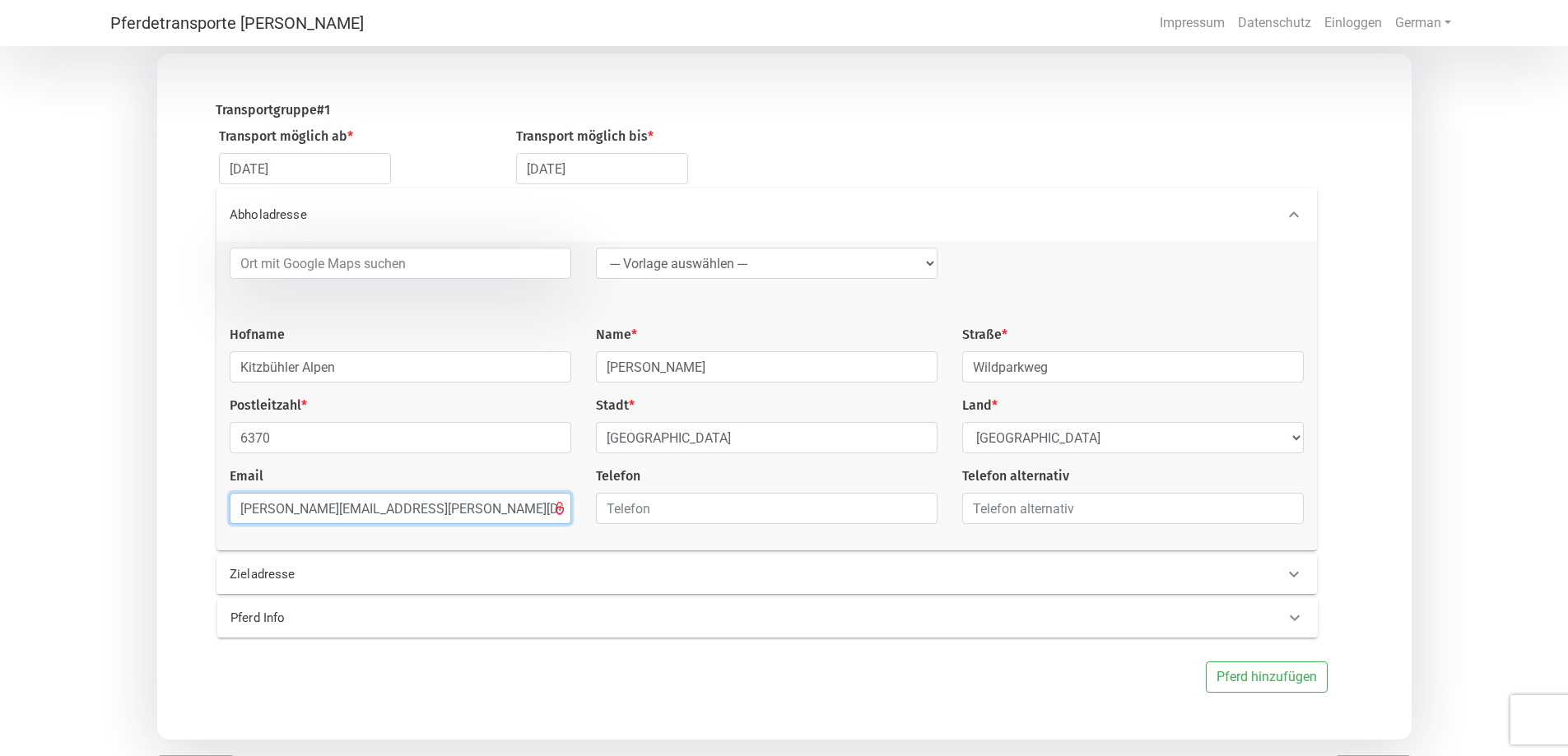
type input "[PERSON_NAME][EMAIL_ADDRESS][PERSON_NAME][DOMAIN_NAME]"
click at [695, 624] on p "Pferd Info" at bounding box center [479, 617] width 497 height 19
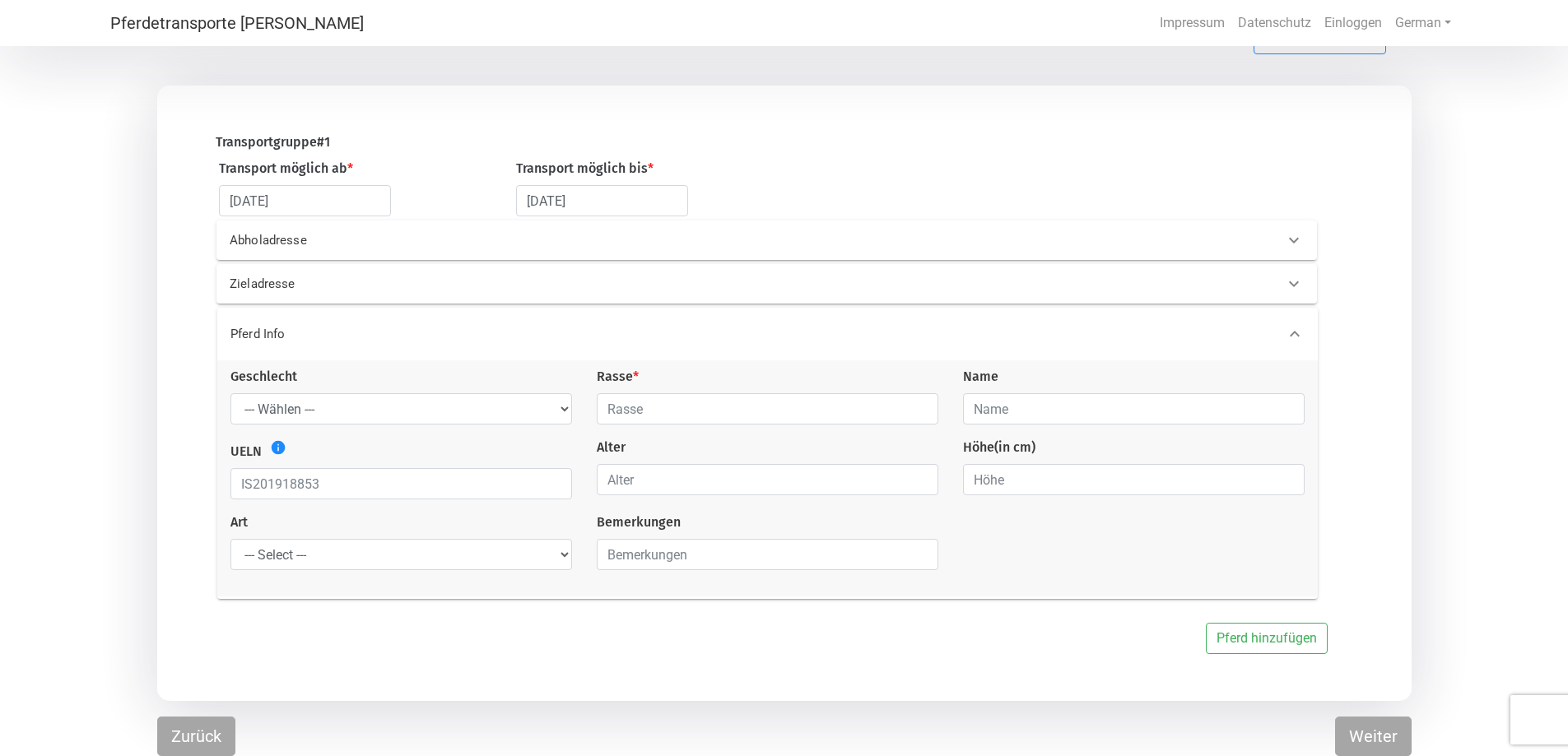
scroll to position [135, 0]
click at [447, 406] on select "--- Wählen --- Hengst Wallach Stute" at bounding box center [401, 412] width 342 height 32
select select "gelding"
click at [231, 396] on select "--- Wählen --- Hengst Wallach Stute" at bounding box center [401, 412] width 342 height 32
click at [831, 412] on input "text" at bounding box center [767, 412] width 342 height 32
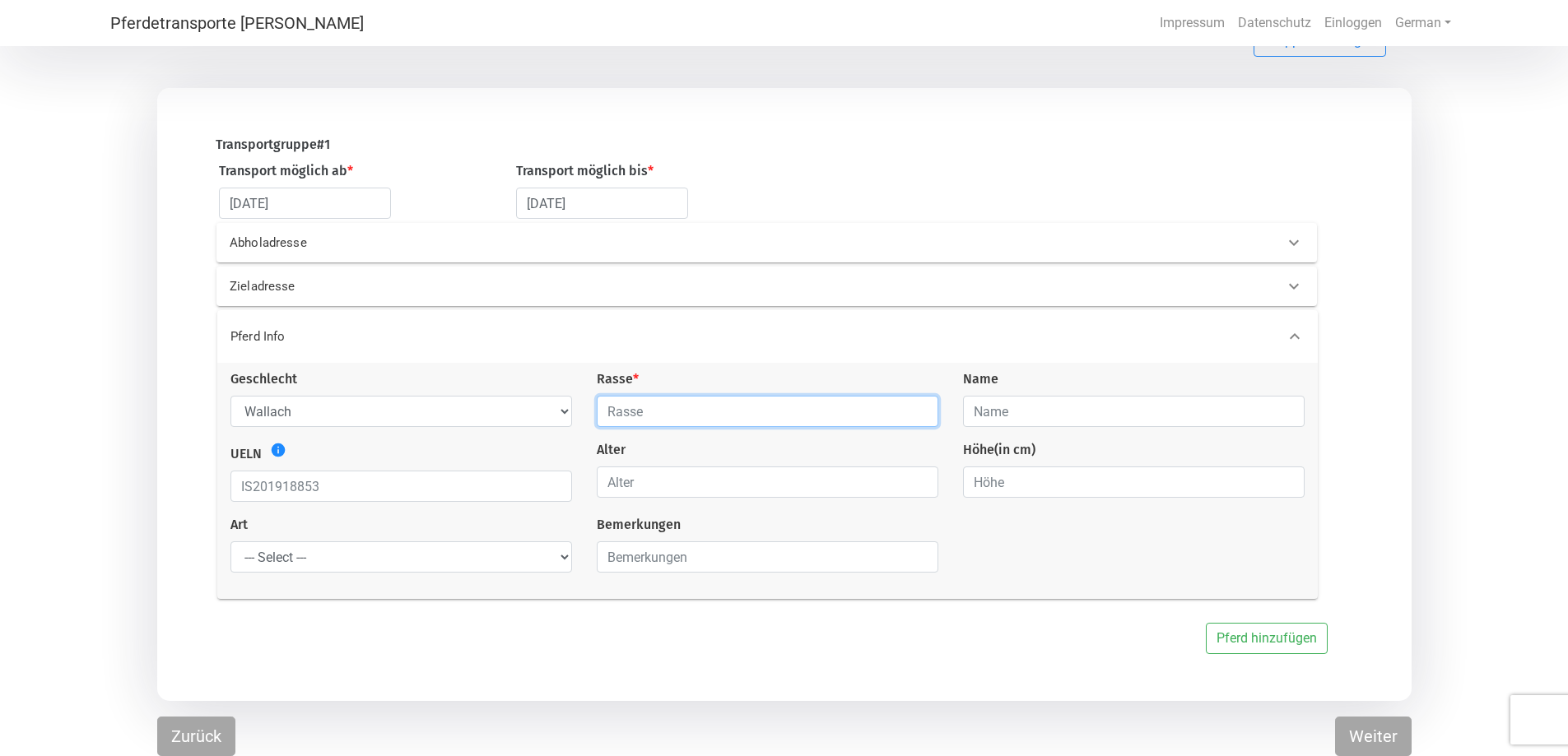
type input "Islandpferd"
click at [998, 409] on input "text" at bounding box center [1133, 412] width 342 height 32
type input "Bambi"
click at [799, 489] on input "number" at bounding box center [767, 483] width 342 height 32
type input "19"
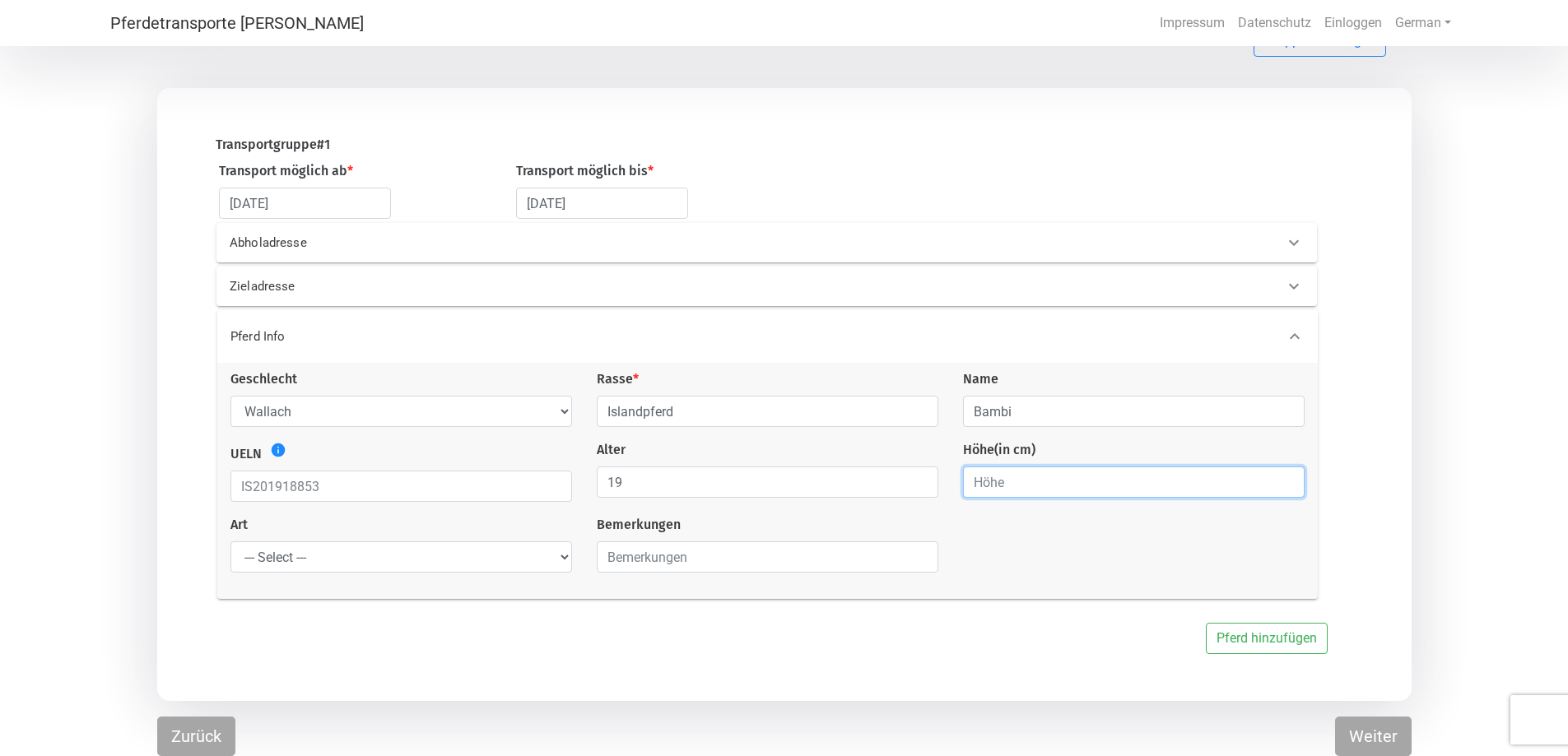
click at [1085, 477] on input "number" at bounding box center [1133, 483] width 342 height 32
type input "137"
click at [410, 545] on select "--- Select --- Problempferd Reitpferd Rohes Pferd Fohlen" at bounding box center [401, 557] width 342 height 32
select select "saddle_horse"
click at [231, 541] on select "--- Select --- Problempferd Reitpferd Rohes Pferd Fohlen" at bounding box center [401, 557] width 342 height 32
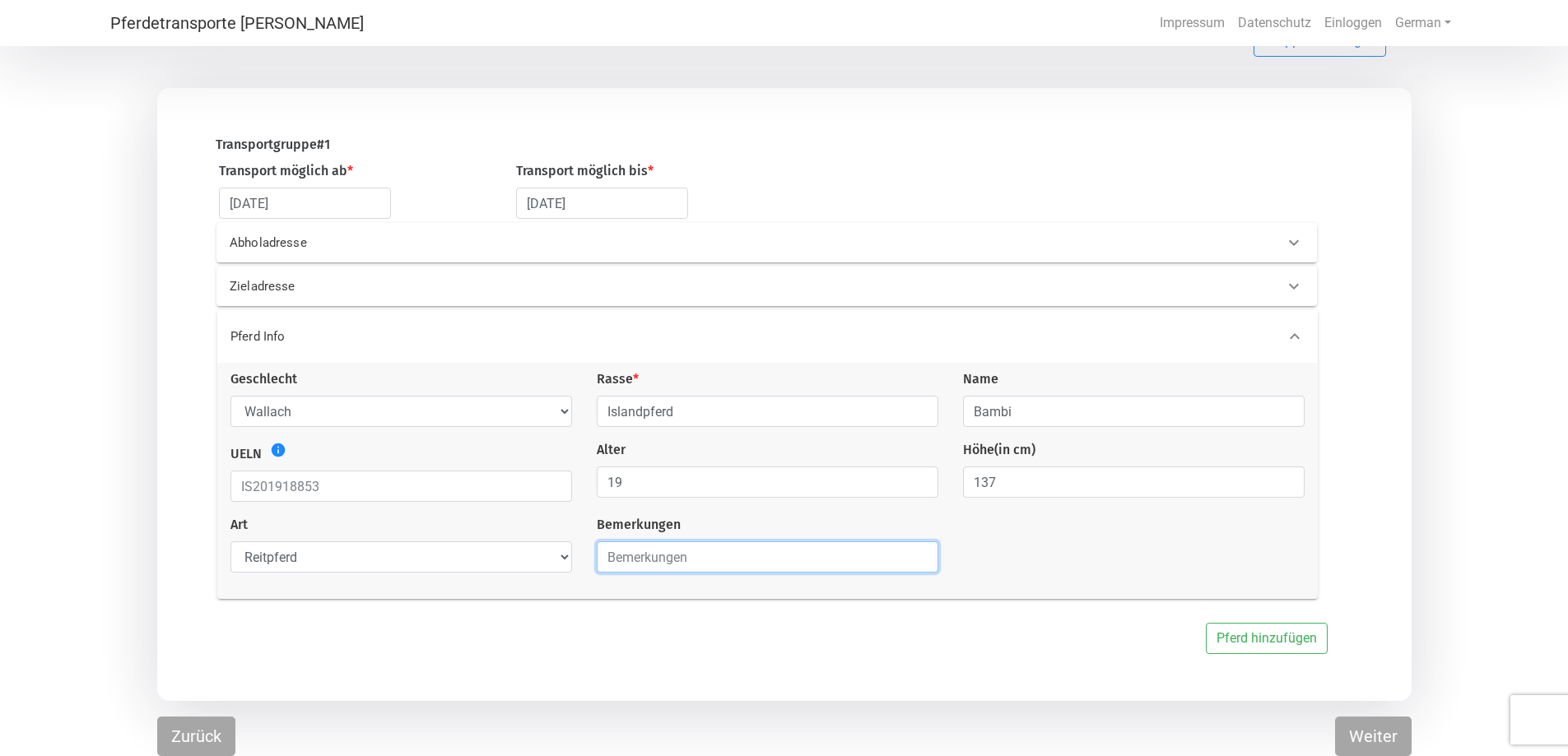
click at [663, 552] on input "text" at bounding box center [767, 557] width 342 height 32
click at [1260, 641] on button "Pferd hinzufügen" at bounding box center [1266, 639] width 122 height 32
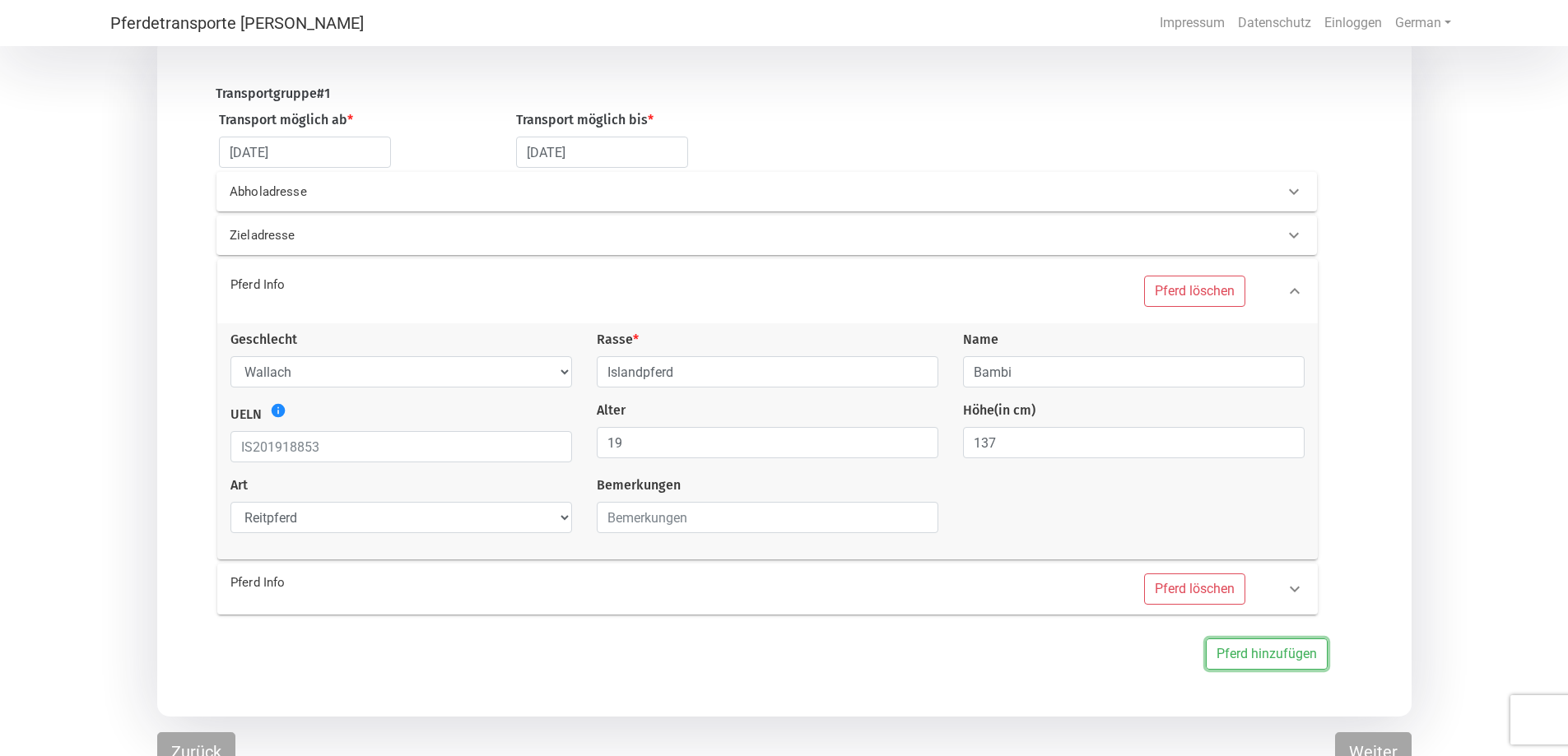
scroll to position [202, 0]
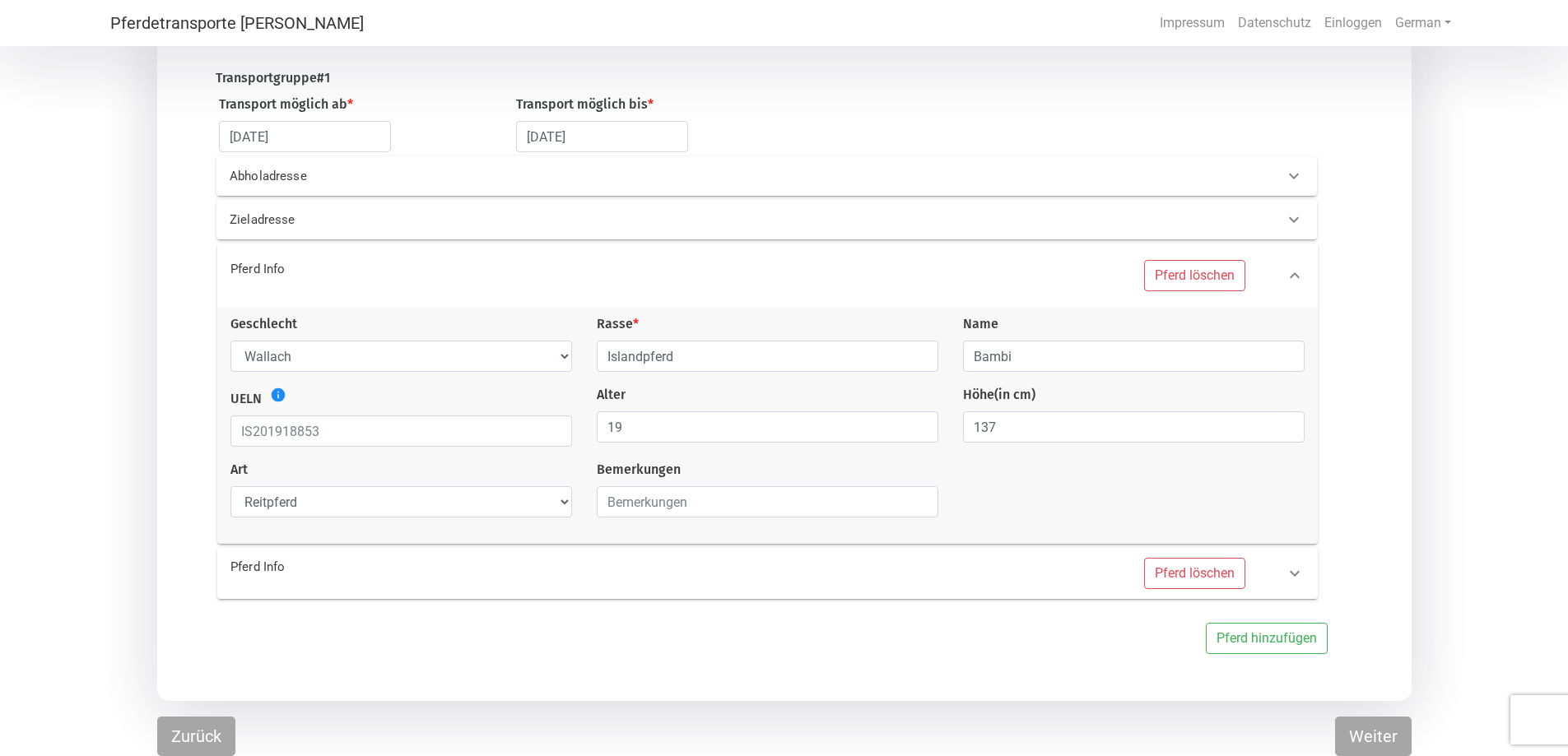
click at [1299, 579] on icon at bounding box center [1295, 574] width 20 height 20
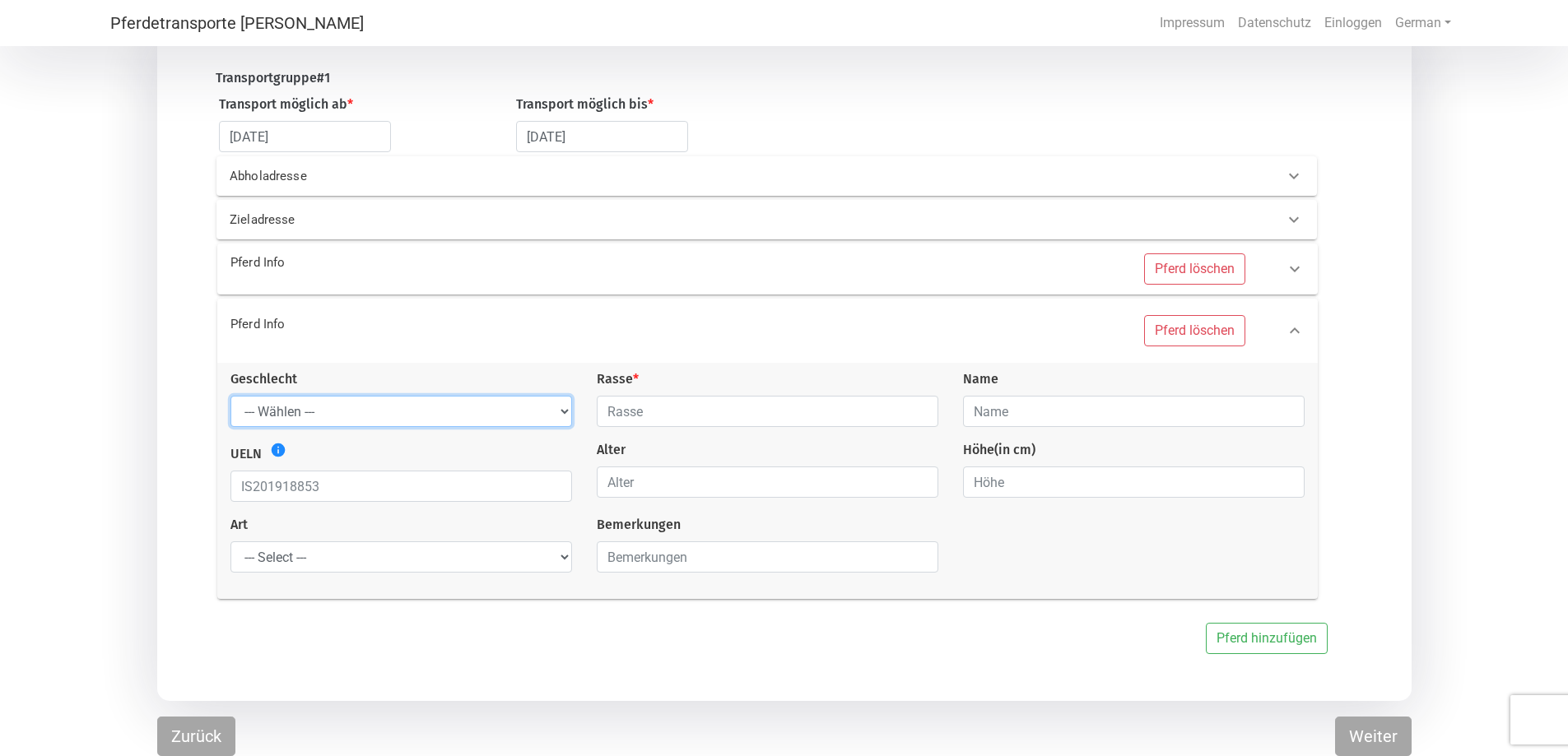
click at [433, 415] on select "--- Wählen --- Hengst Wallach Stute" at bounding box center [401, 412] width 342 height 32
select select "gelding"
click at [231, 396] on select "--- Wählen --- Hengst Wallach Stute" at bounding box center [401, 412] width 342 height 32
click at [735, 425] on input "text" at bounding box center [767, 412] width 342 height 32
type input "Islandpferd"
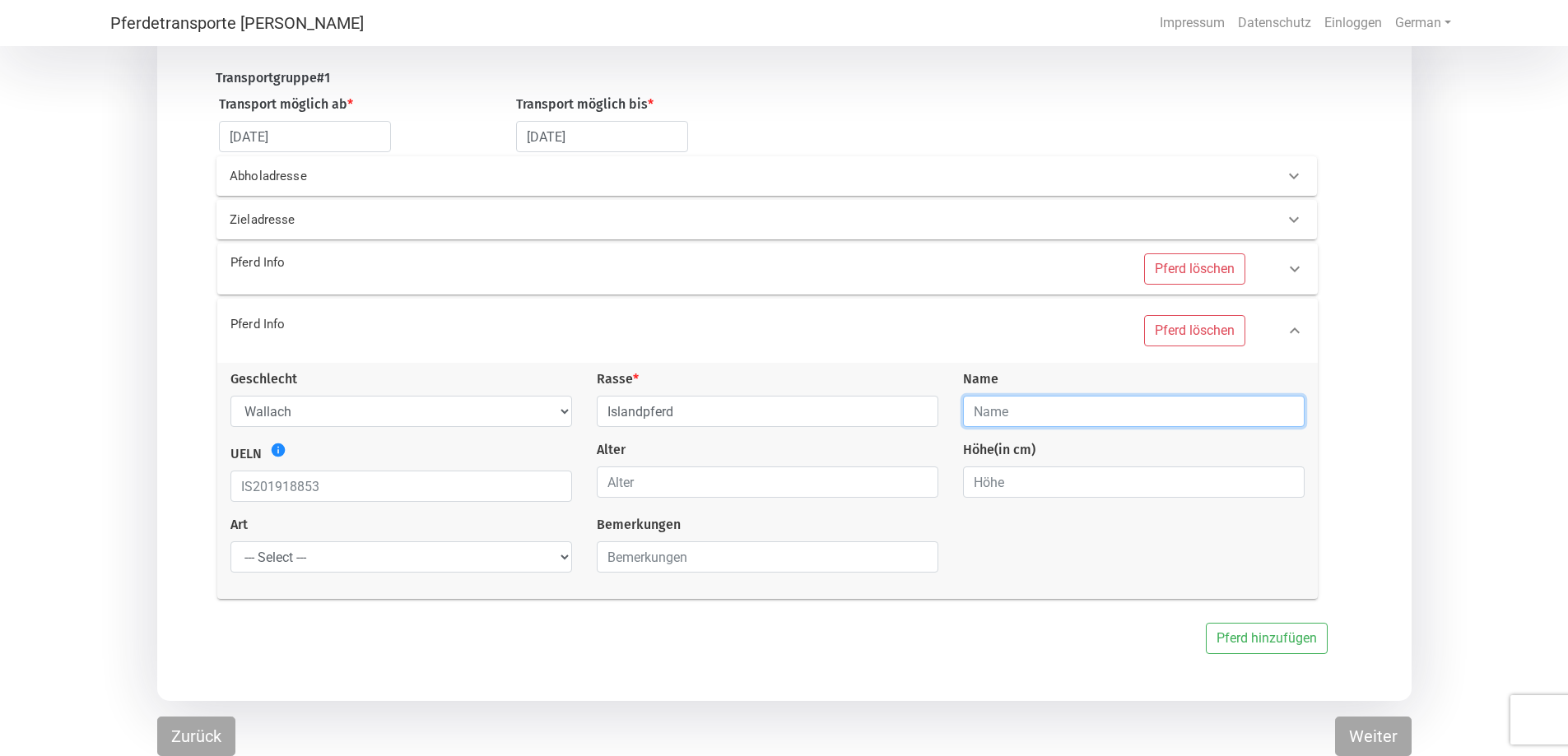
click at [1029, 415] on input "text" at bounding box center [1133, 412] width 342 height 32
type input "Sigur"
click at [803, 486] on input "number" at bounding box center [767, 483] width 342 height 32
type input "12"
click at [1117, 497] on input "number" at bounding box center [1133, 483] width 342 height 32
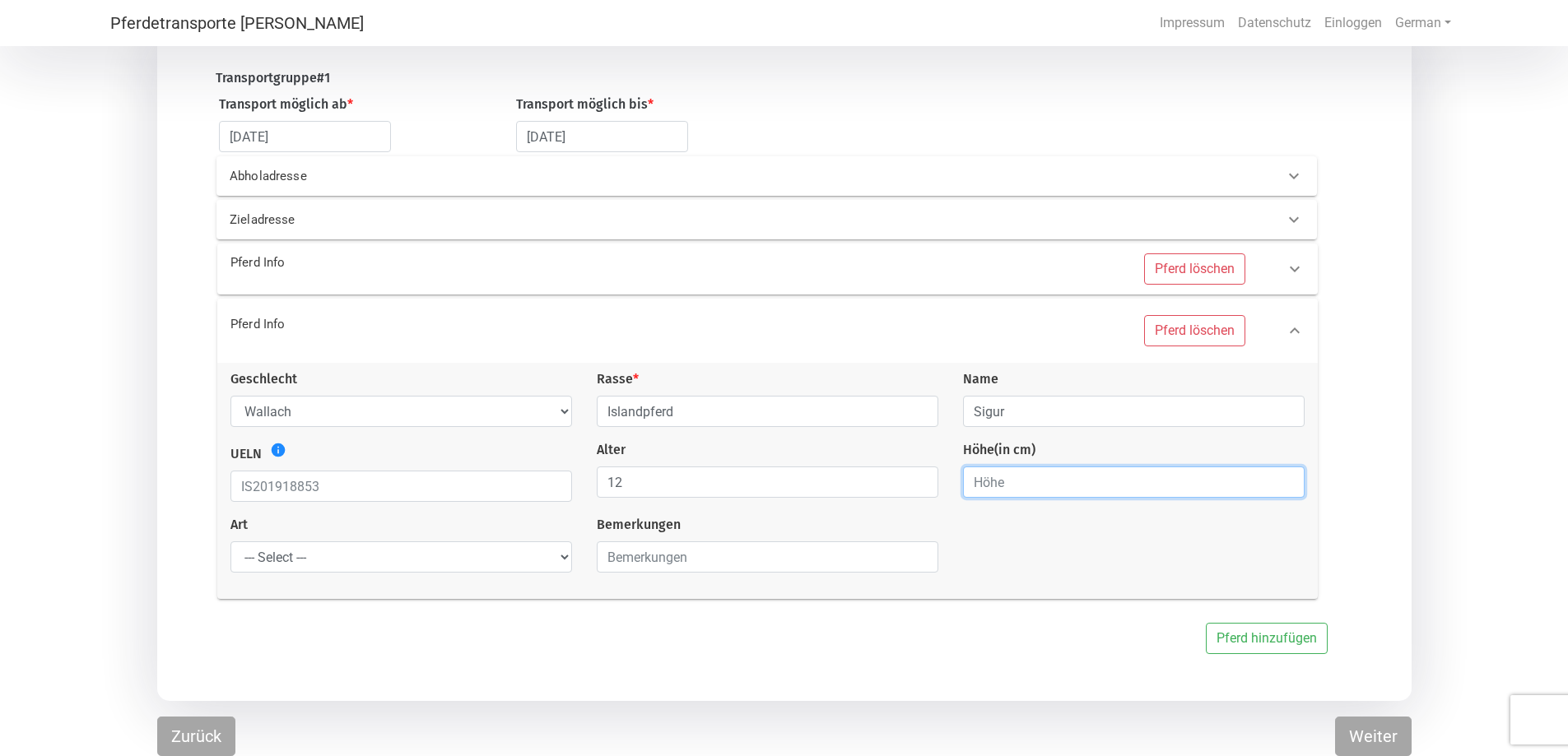
click at [1132, 494] on input "number" at bounding box center [1133, 483] width 342 height 32
type input "134"
click at [521, 560] on select "--- Select --- Problempferd Reitpferd Rohes Pferd Fohlen" at bounding box center [401, 557] width 342 height 32
select select "saddle_horse"
click at [231, 541] on select "--- Select --- Problempferd Reitpferd Rohes Pferd Fohlen" at bounding box center [401, 557] width 342 height 32
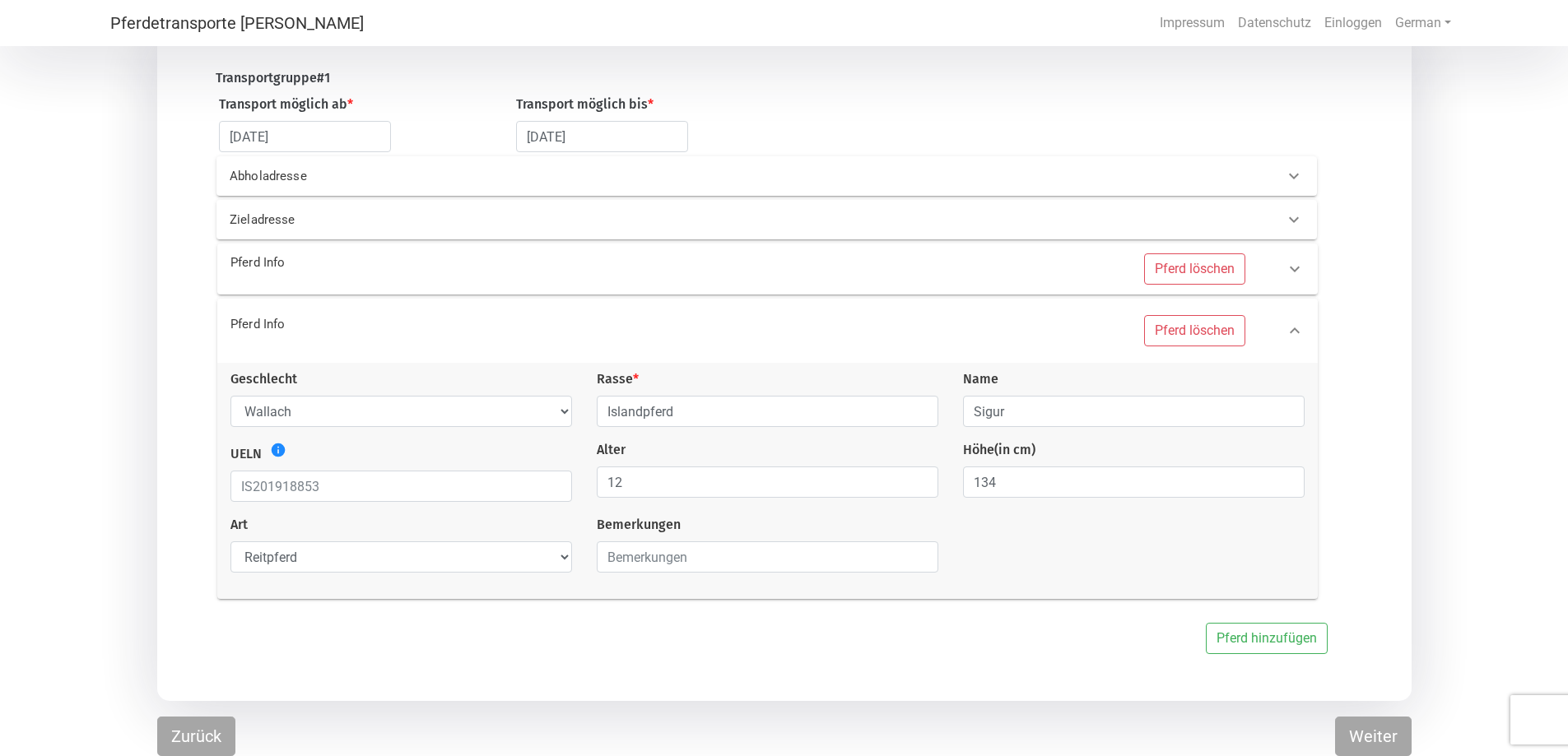
click at [1495, 472] on div "Transportgruppe # 1 Transport möglich ab * [DATE] Transport möglich bis * [DATE…" at bounding box center [784, 361] width 1568 height 680
click at [1348, 732] on button "Weiter" at bounding box center [1373, 736] width 76 height 40
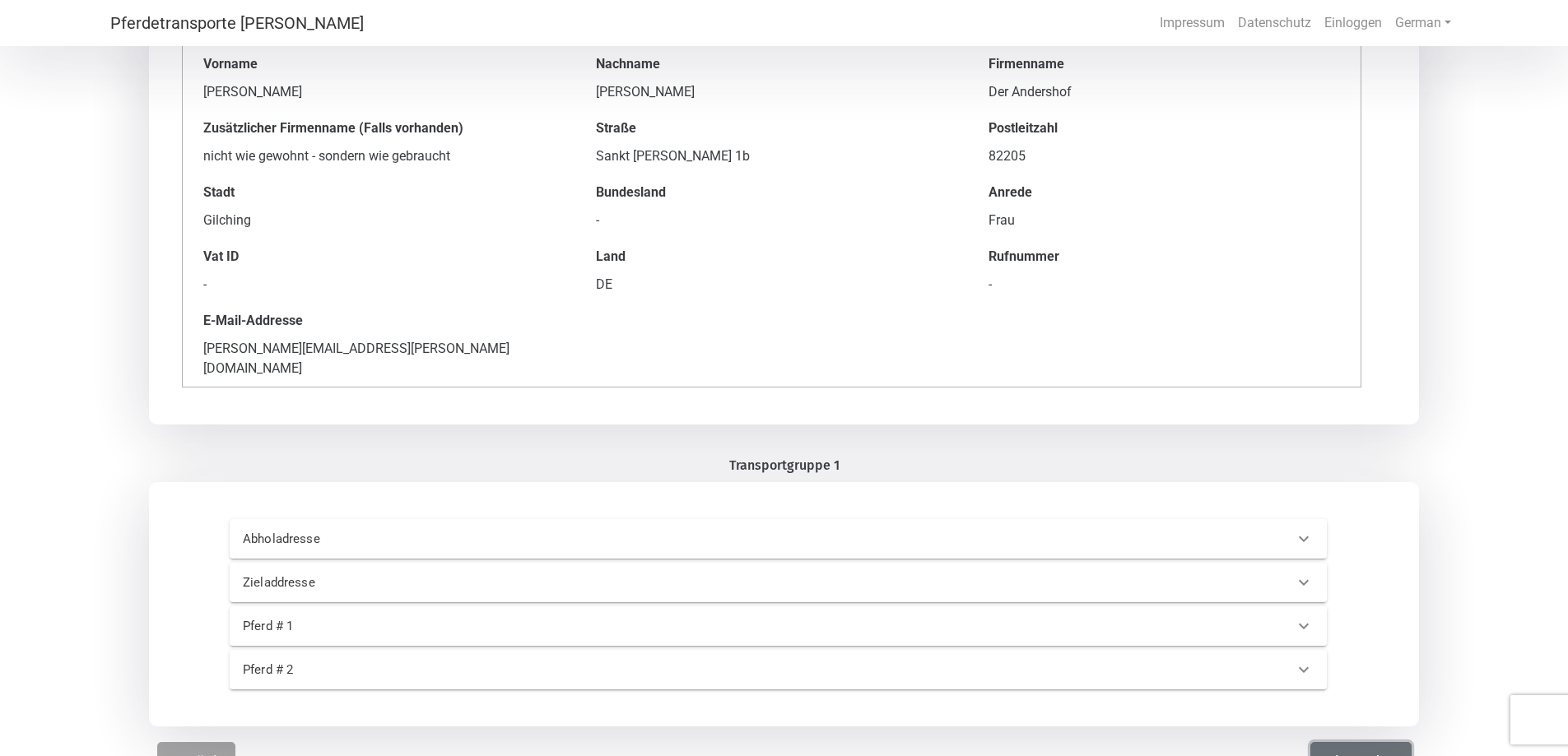
scroll to position [147, 0]
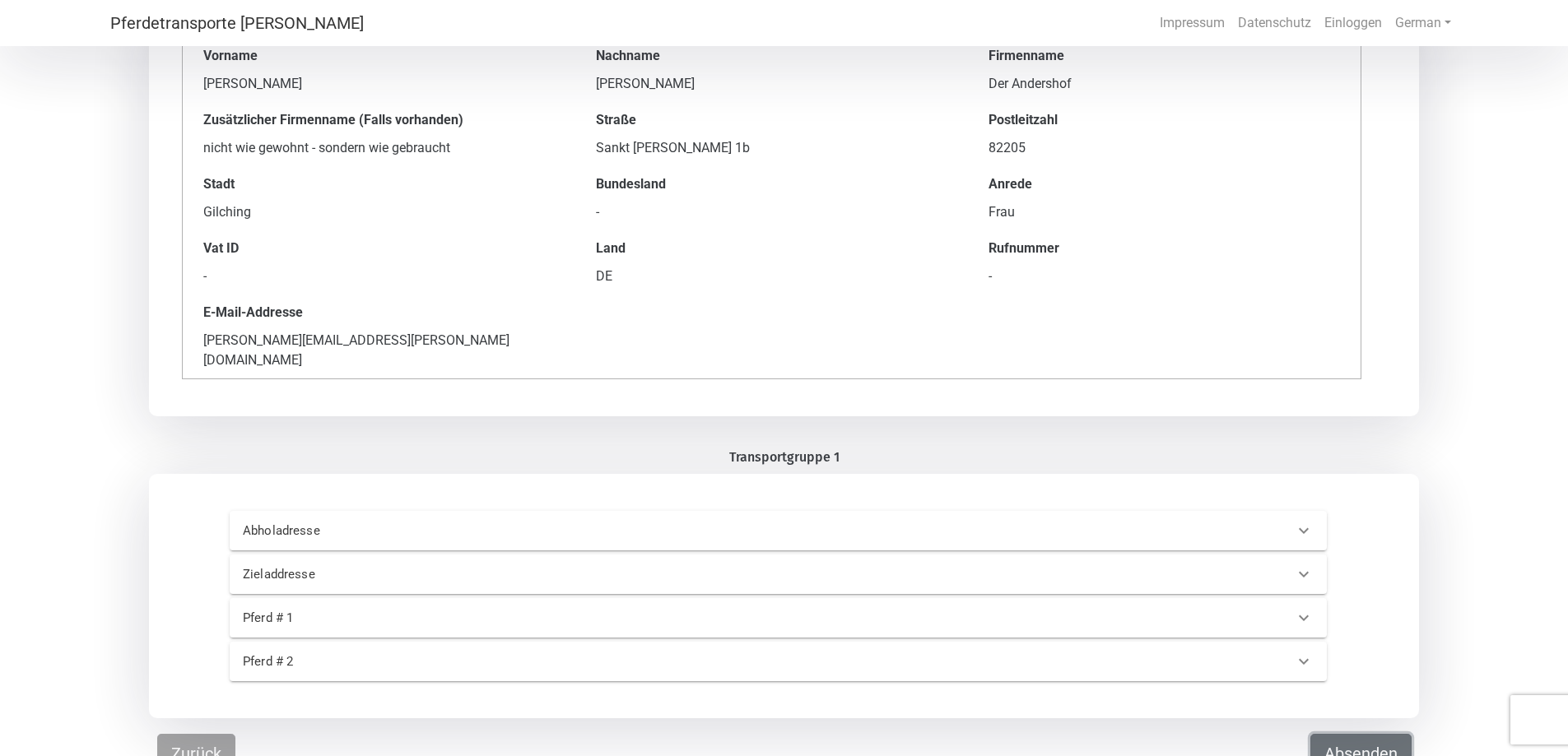
click at [1366, 734] on button "Absenden" at bounding box center [1361, 754] width 101 height 40
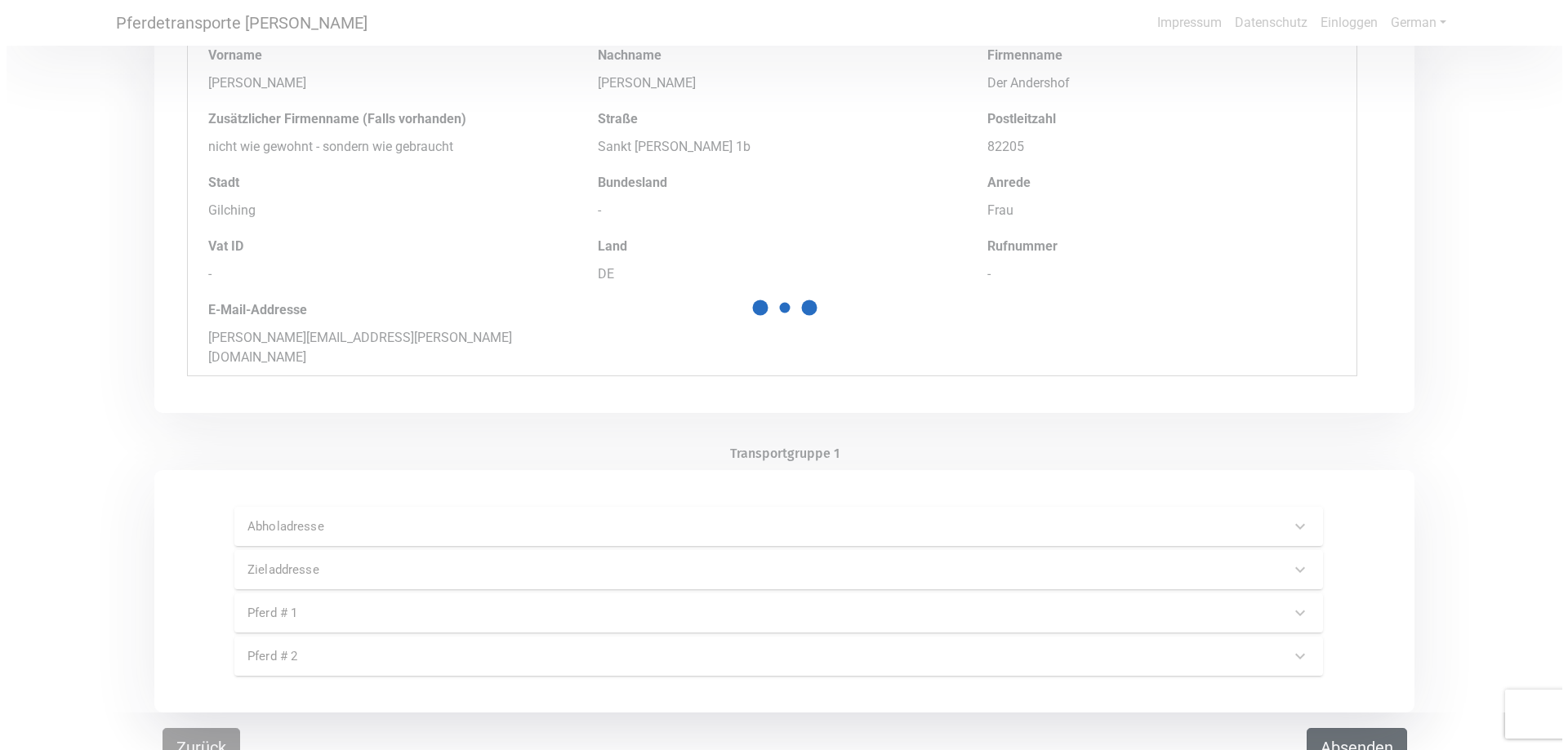
scroll to position [0, 0]
